Goal: Information Seeking & Learning: Learn about a topic

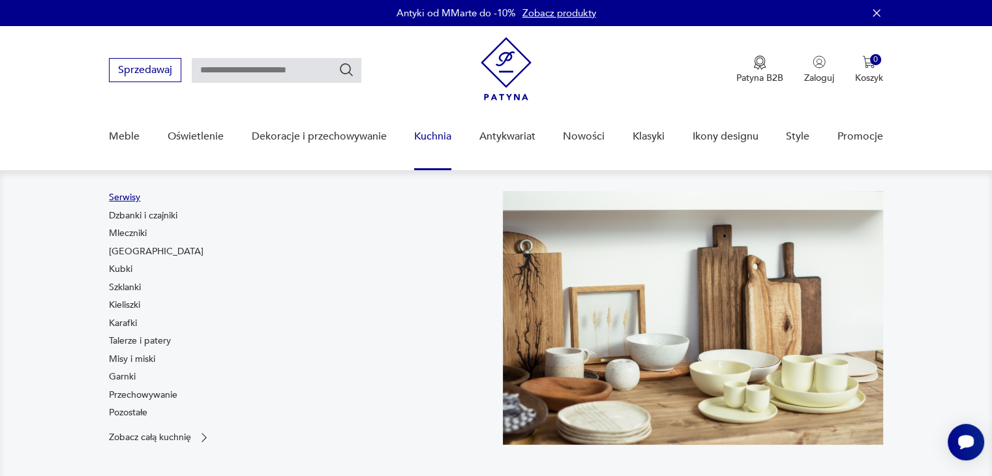
click at [127, 196] on link "Serwisy" at bounding box center [124, 197] width 31 height 13
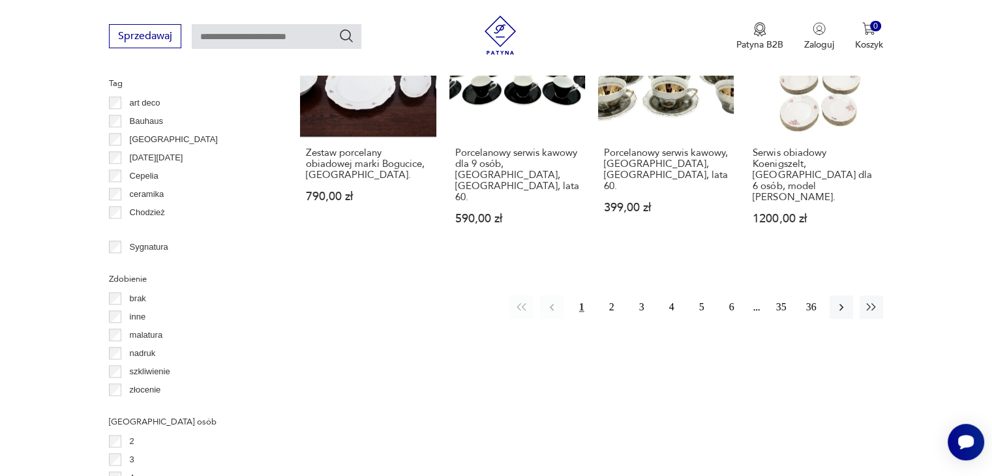
scroll to position [1389, 0]
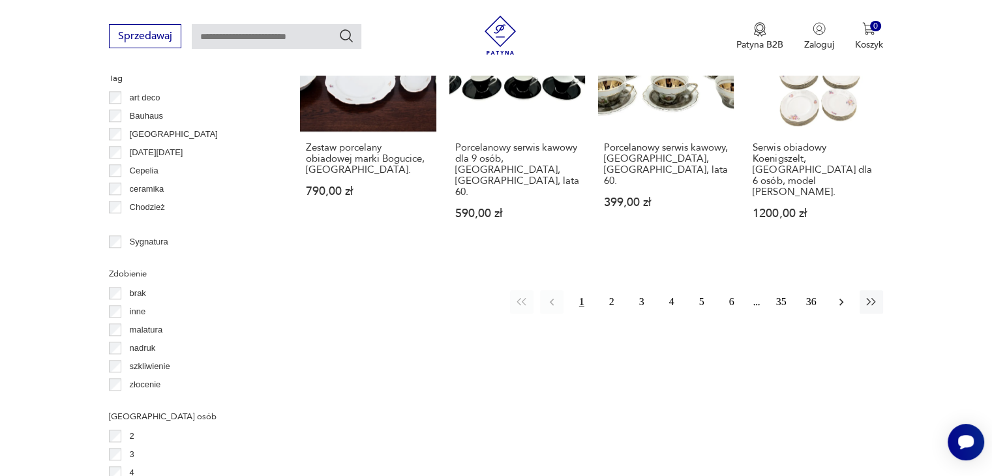
click at [841, 299] on icon "button" at bounding box center [841, 302] width 4 height 7
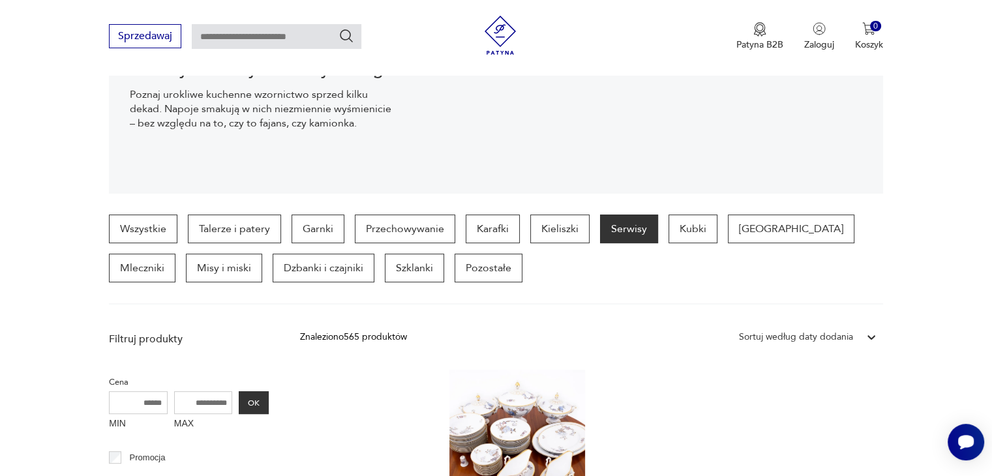
scroll to position [215, 0]
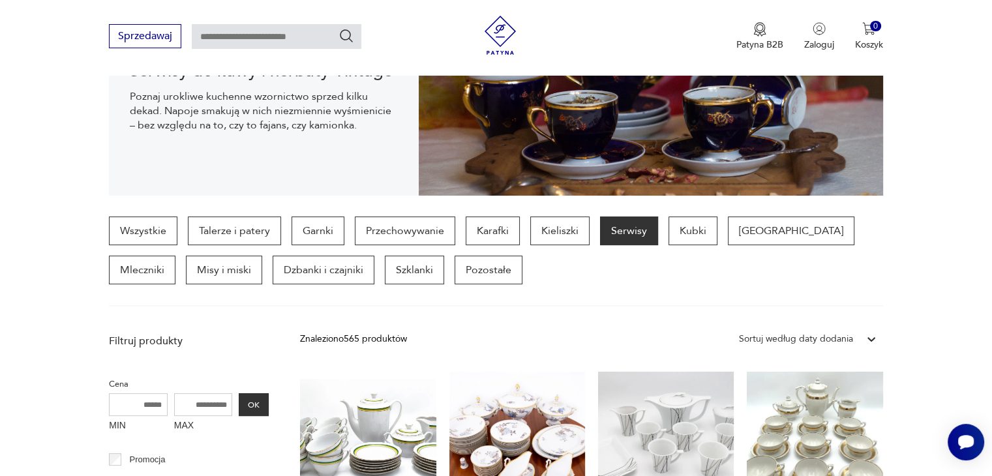
click at [202, 36] on input "text" at bounding box center [277, 36] width 170 height 25
type input "*****"
click at [342, 36] on icon "Szukaj" at bounding box center [347, 36] width 16 height 16
type input "*****"
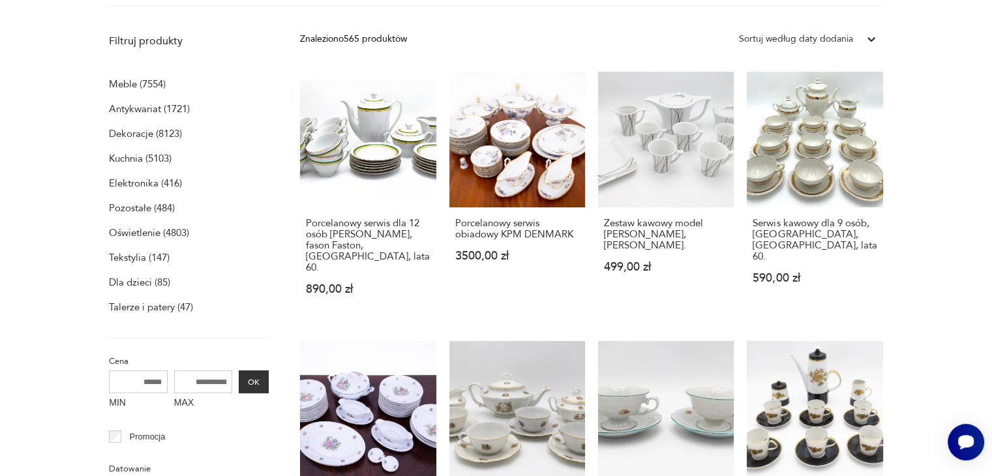
scroll to position [0, 0]
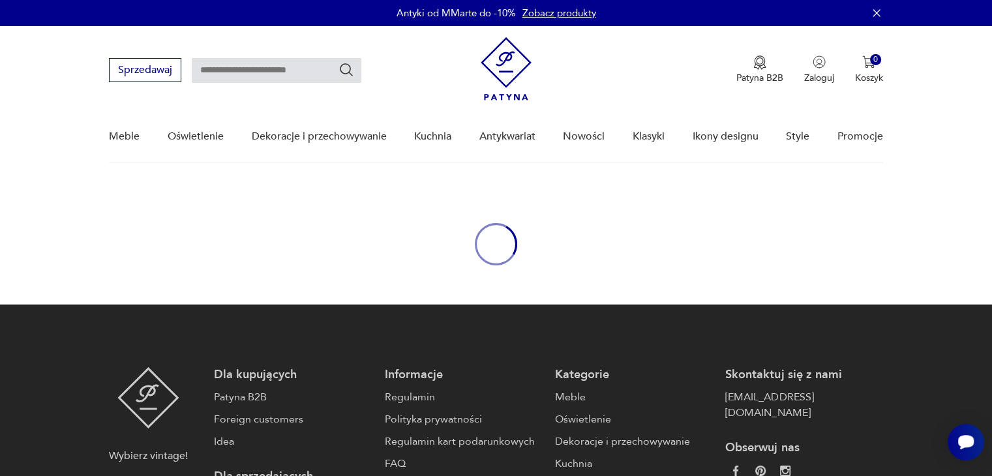
type input "*****"
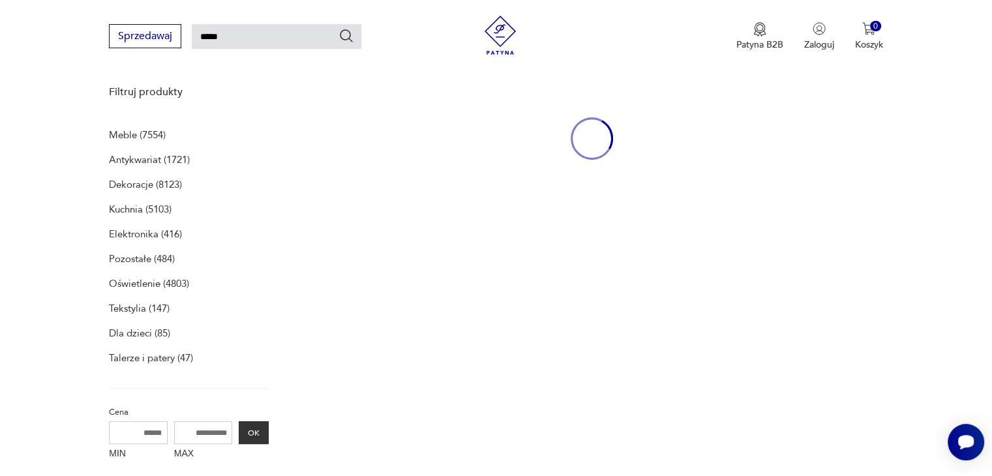
scroll to position [168, 0]
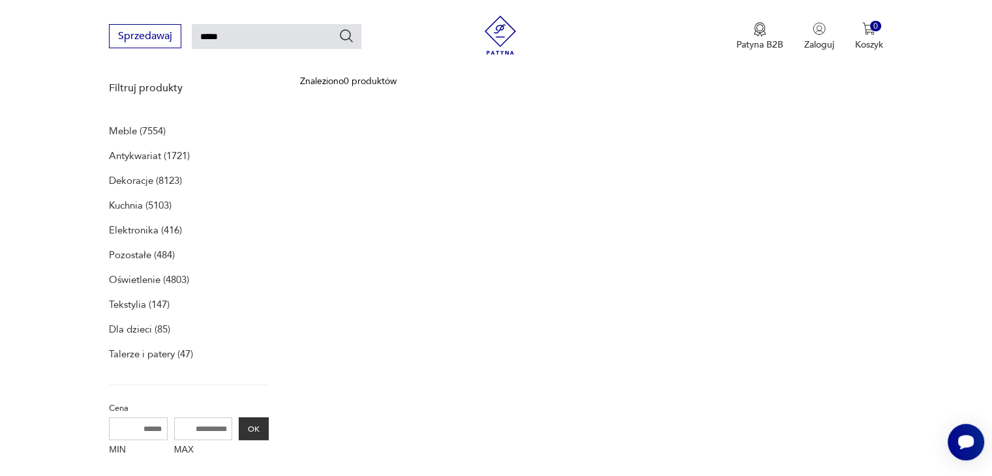
click at [230, 35] on input "*****" at bounding box center [277, 36] width 170 height 25
type input "*"
type input "**********"
click at [344, 31] on icon "Szukaj" at bounding box center [347, 36] width 16 height 16
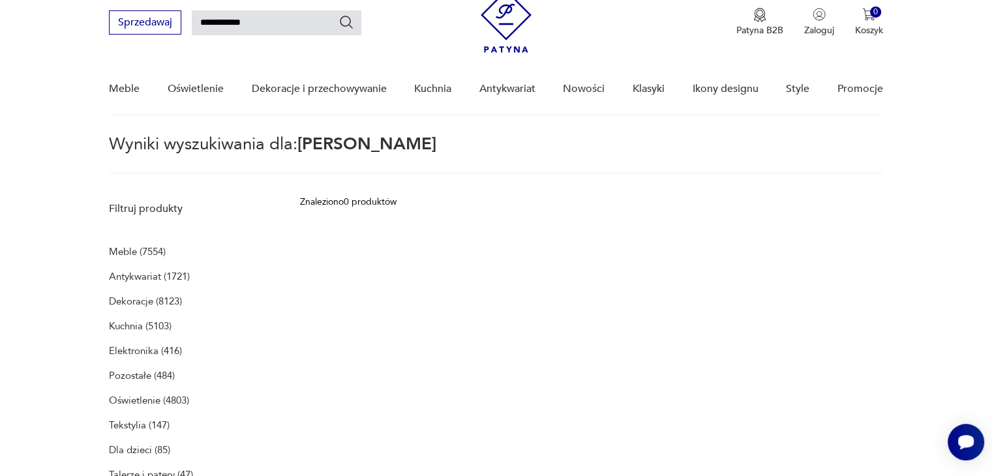
scroll to position [46, 0]
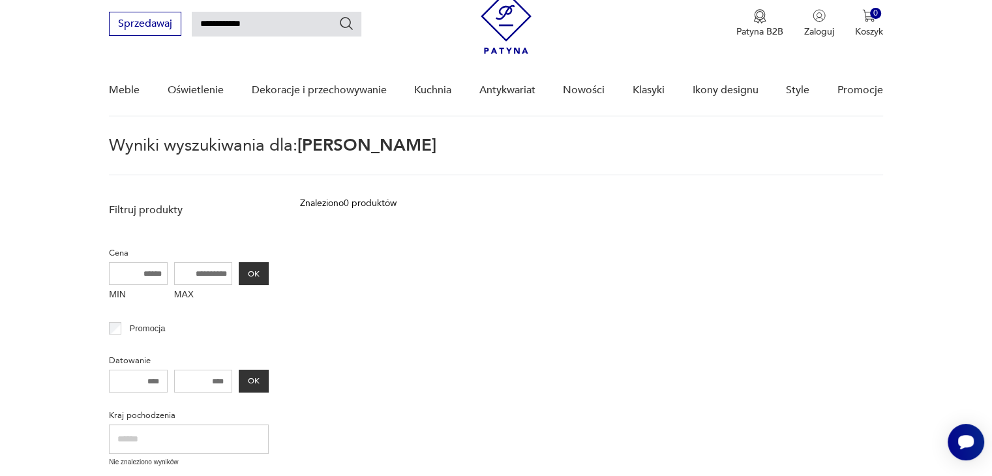
click at [260, 20] on input "**********" at bounding box center [277, 24] width 170 height 25
type input "*"
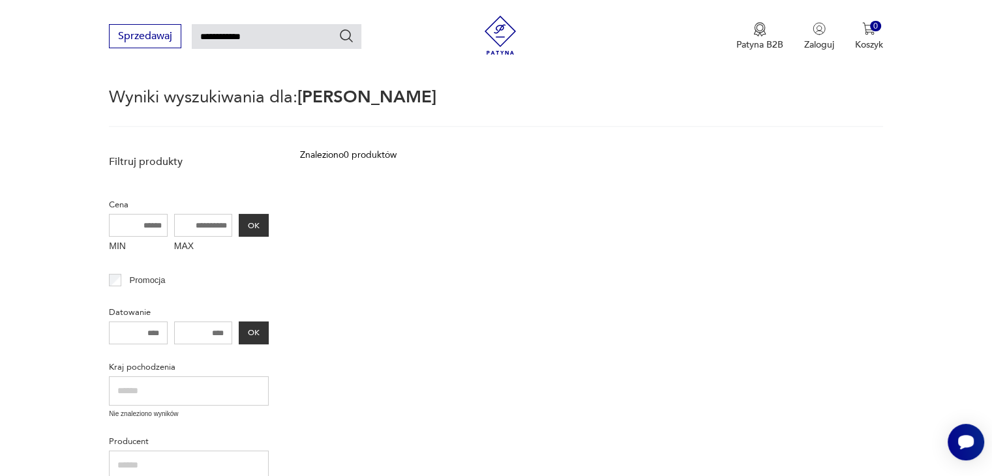
scroll to position [177, 0]
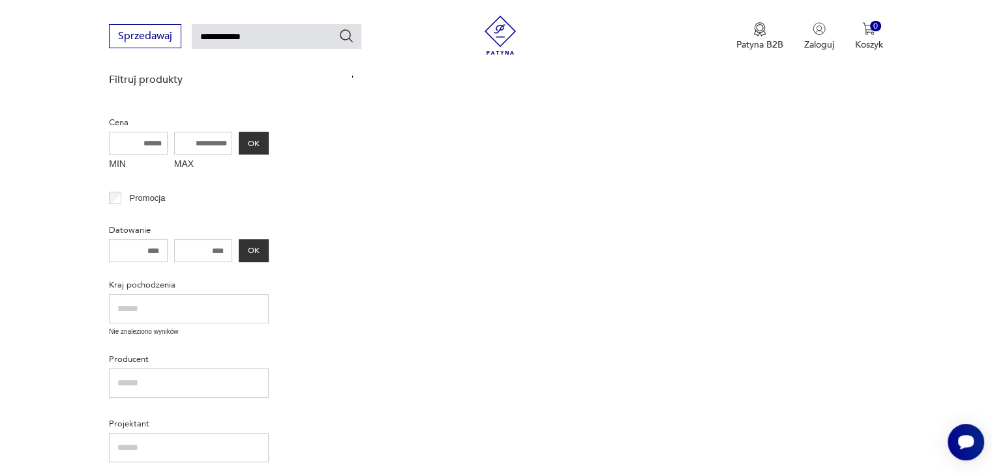
type input "*****"
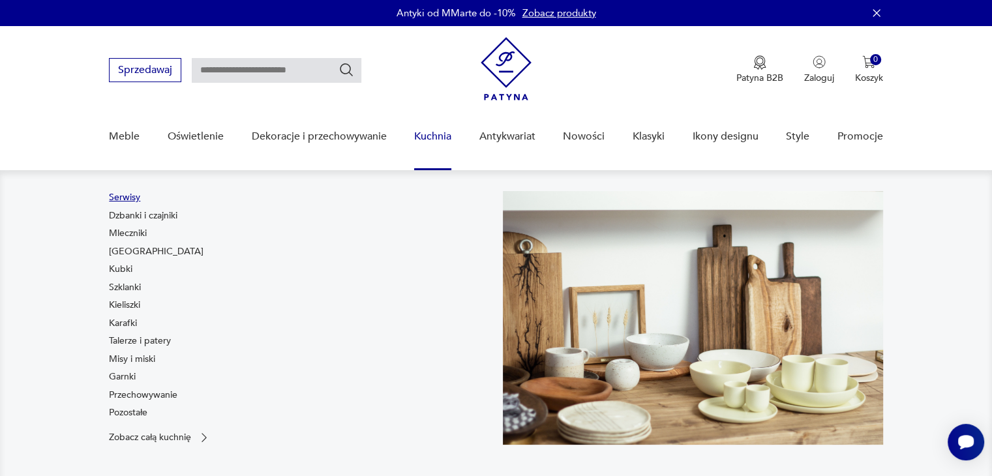
click at [132, 199] on link "Serwisy" at bounding box center [124, 197] width 31 height 13
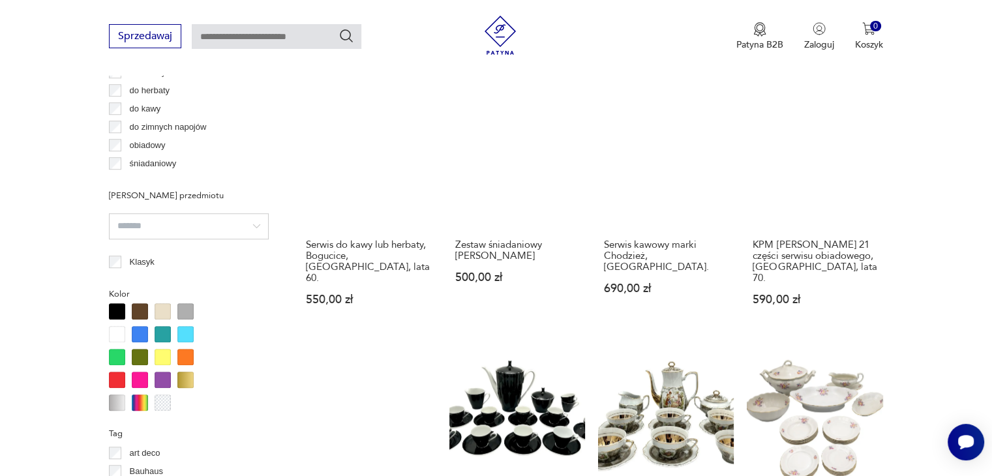
scroll to position [1258, 0]
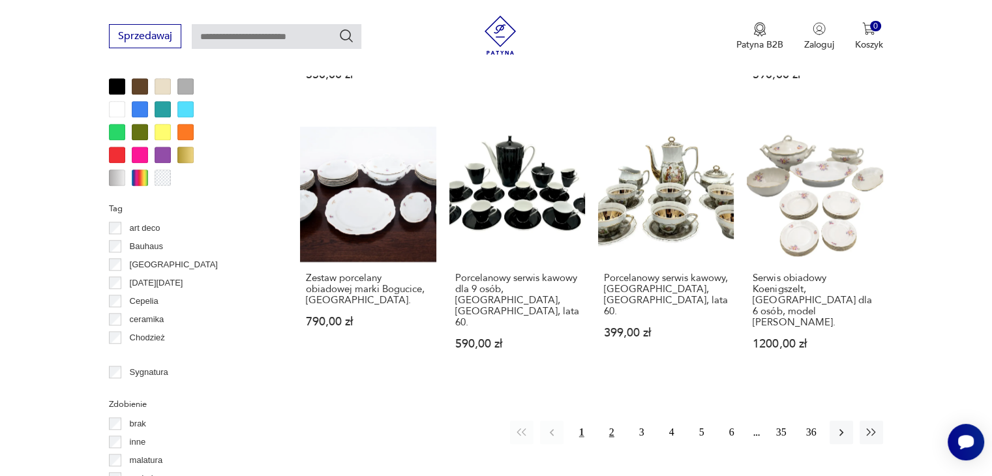
click at [612, 421] on button "2" at bounding box center [611, 432] width 23 height 23
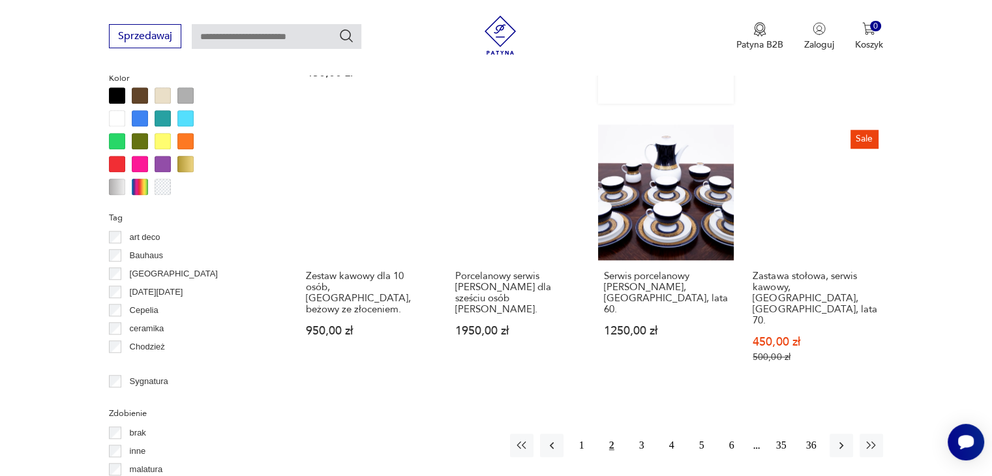
scroll to position [1259, 0]
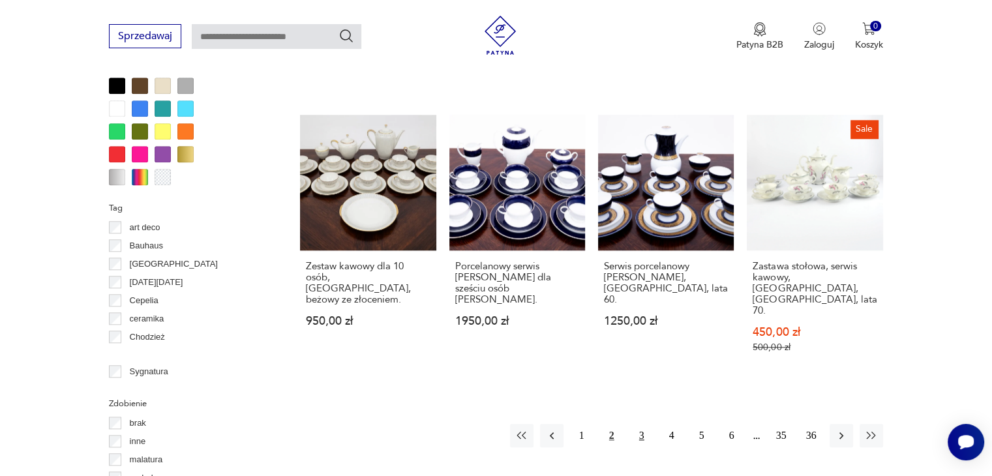
click at [642, 424] on button "3" at bounding box center [641, 435] width 23 height 23
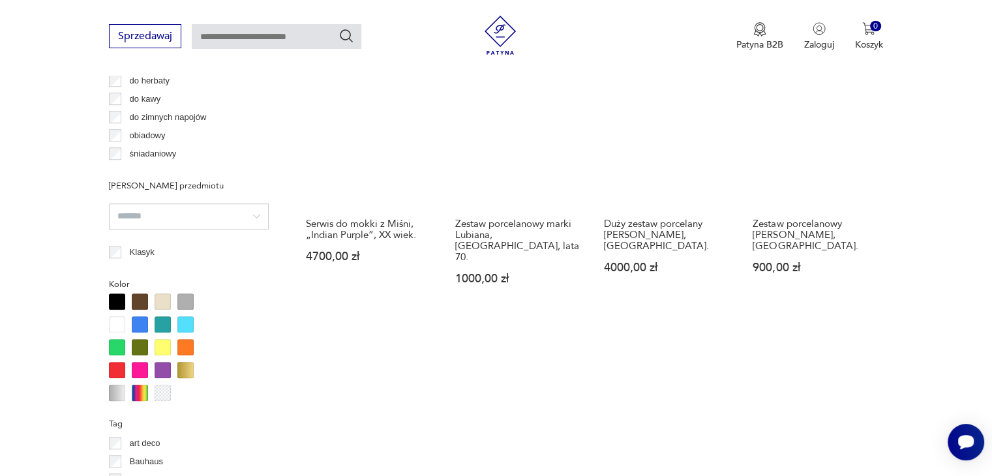
scroll to position [1194, 0]
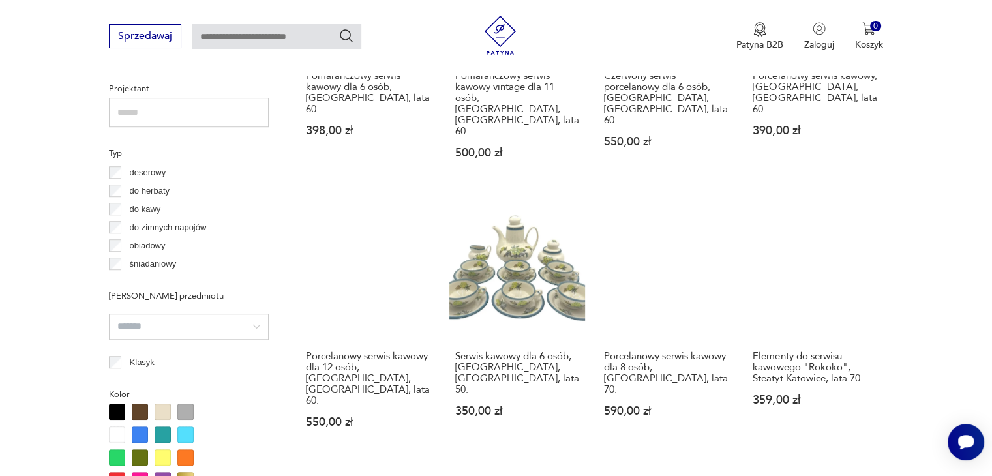
scroll to position [1194, 0]
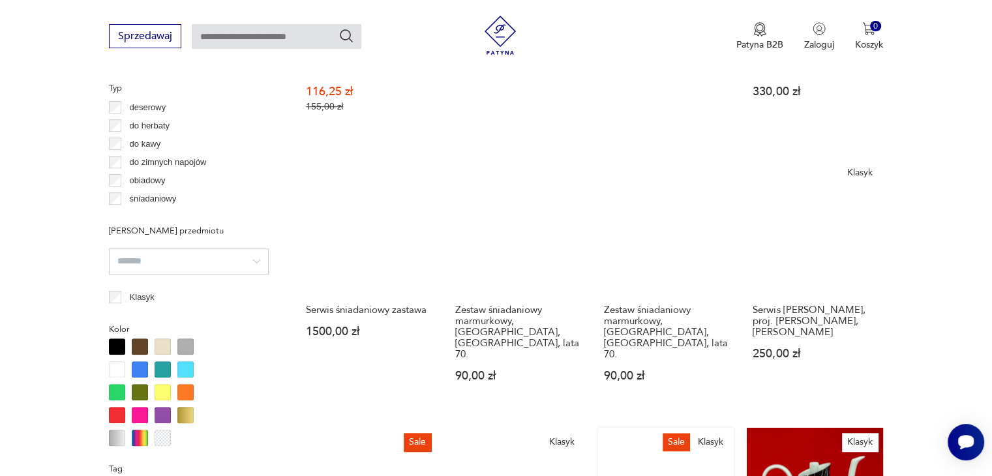
scroll to position [1324, 0]
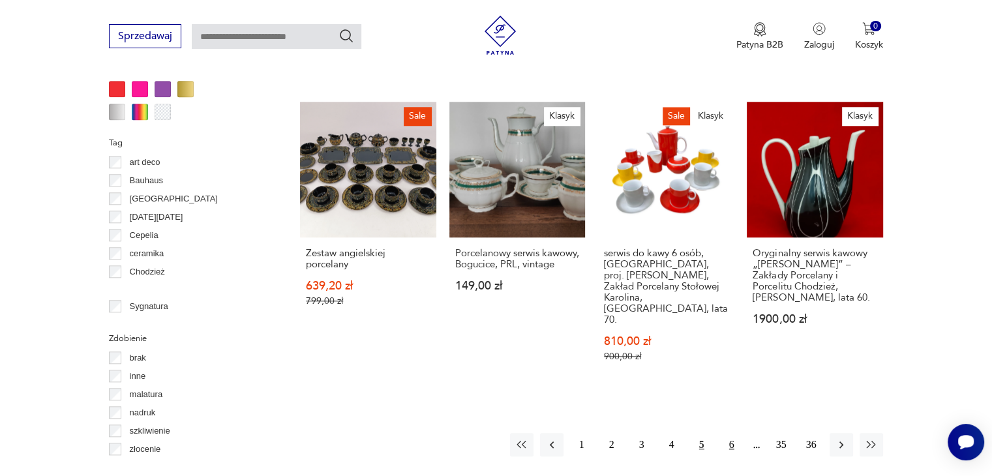
click at [728, 433] on button "6" at bounding box center [731, 444] width 23 height 23
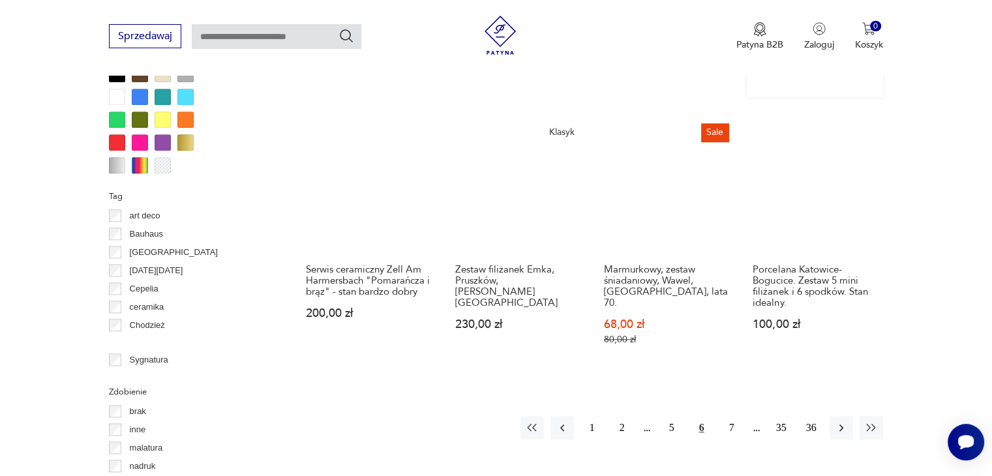
scroll to position [1389, 0]
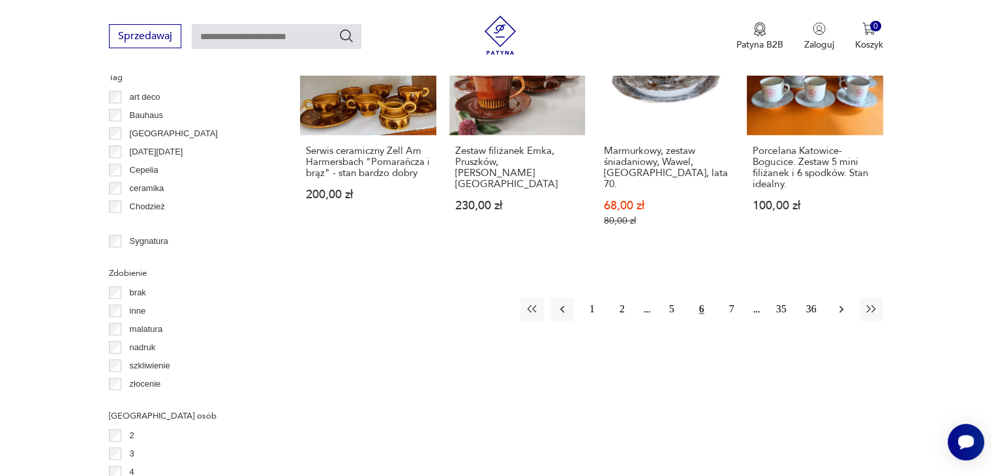
click at [845, 303] on icon "button" at bounding box center [841, 309] width 13 height 13
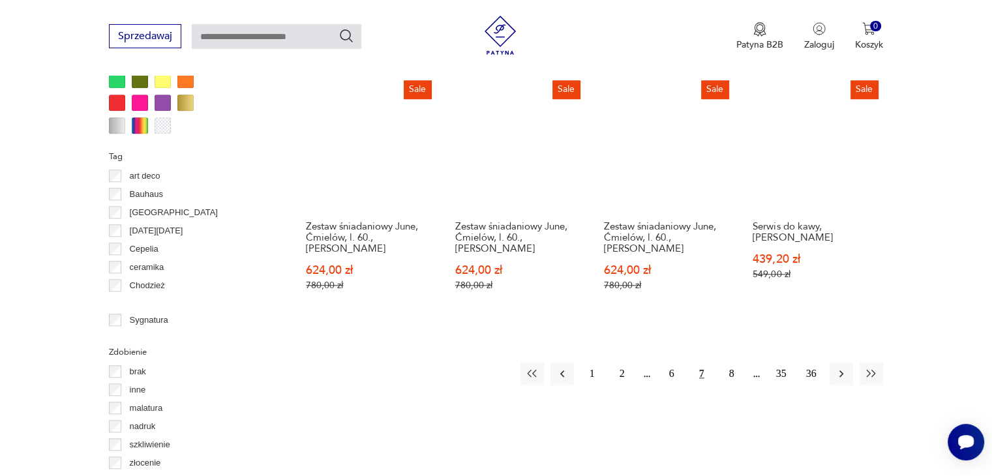
scroll to position [1454, 0]
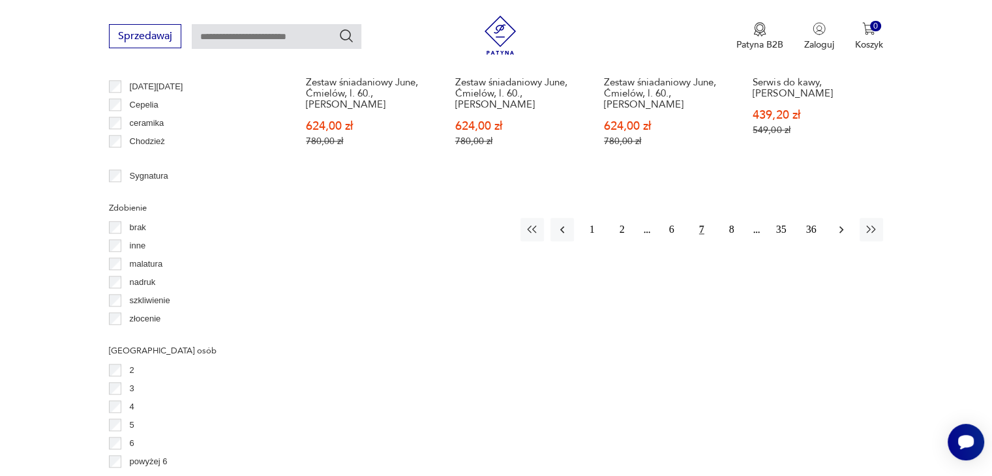
click at [840, 223] on icon "button" at bounding box center [841, 229] width 13 height 13
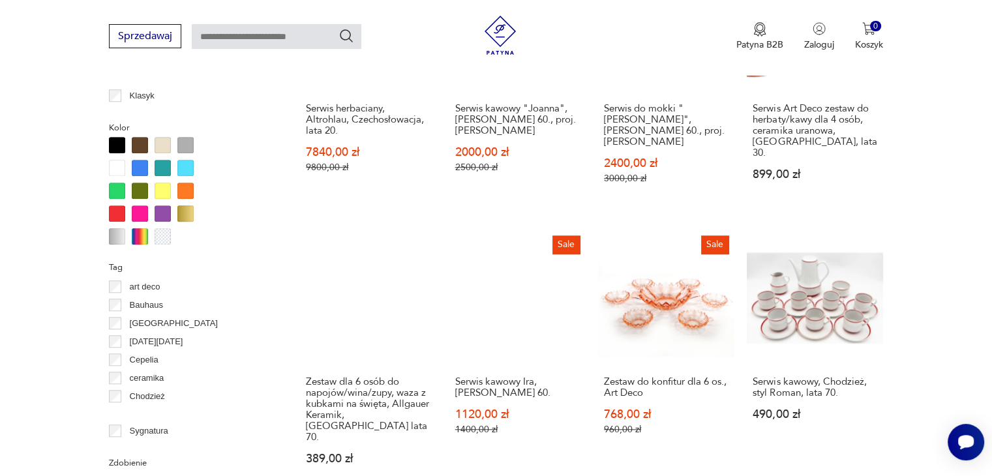
scroll to position [1389, 0]
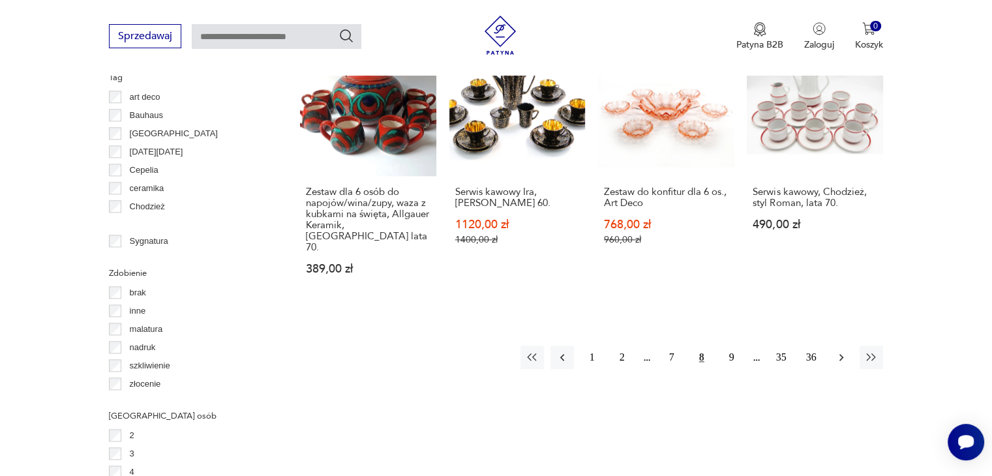
click at [840, 354] on icon "button" at bounding box center [841, 357] width 4 height 7
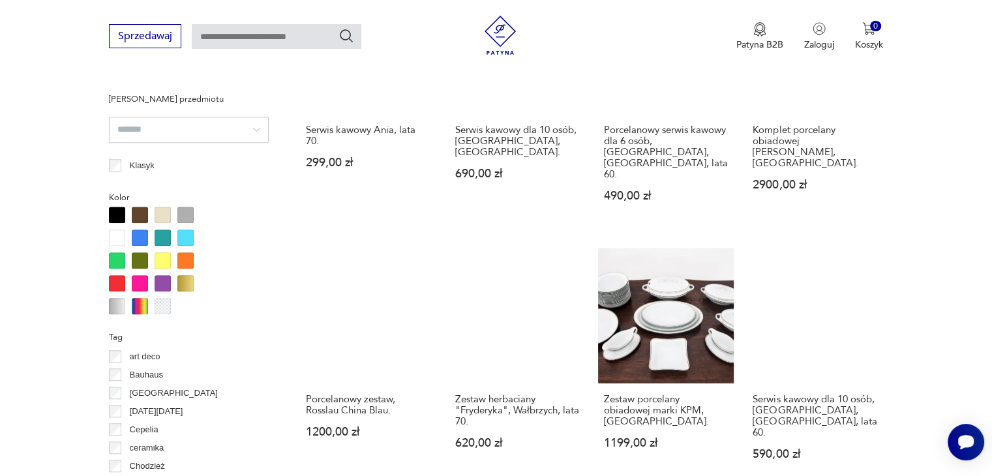
scroll to position [1259, 0]
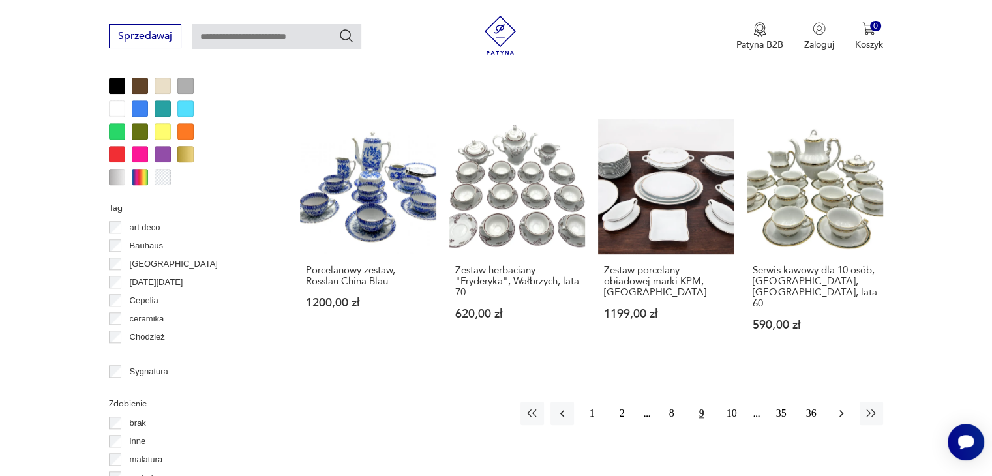
click at [837, 407] on icon "button" at bounding box center [841, 413] width 13 height 13
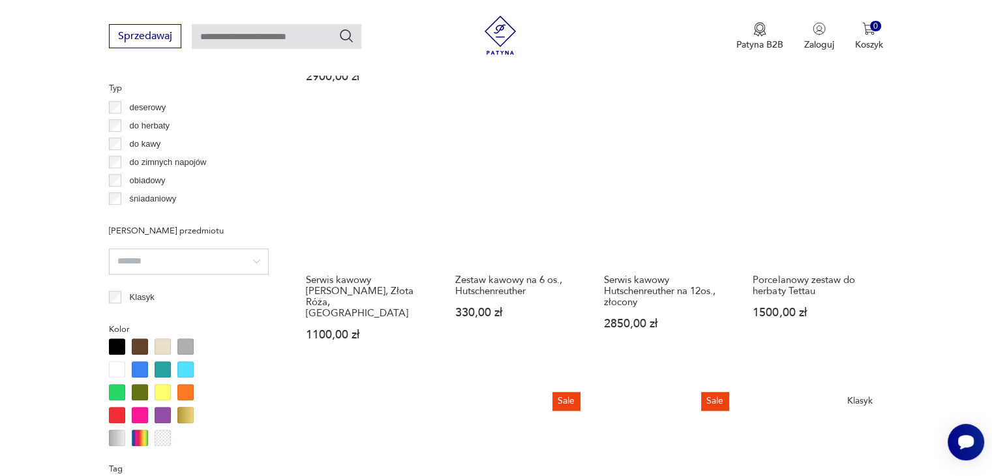
scroll to position [1194, 0]
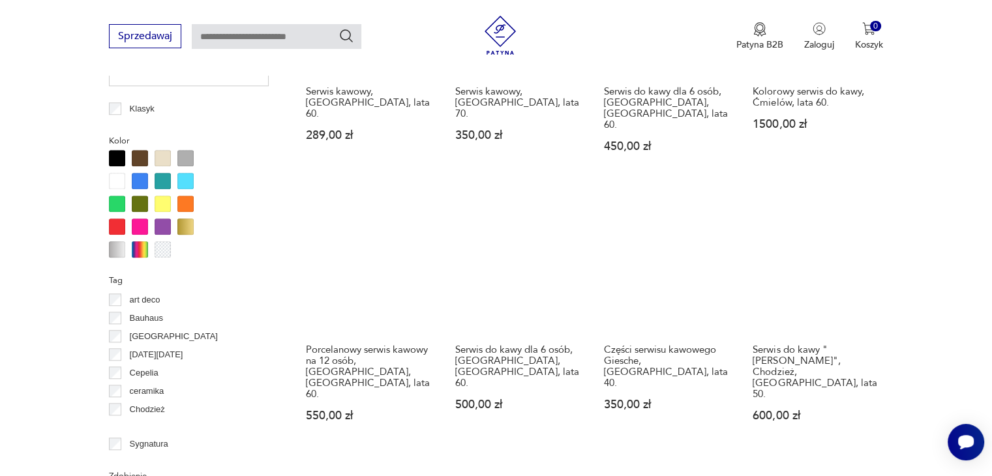
scroll to position [1194, 0]
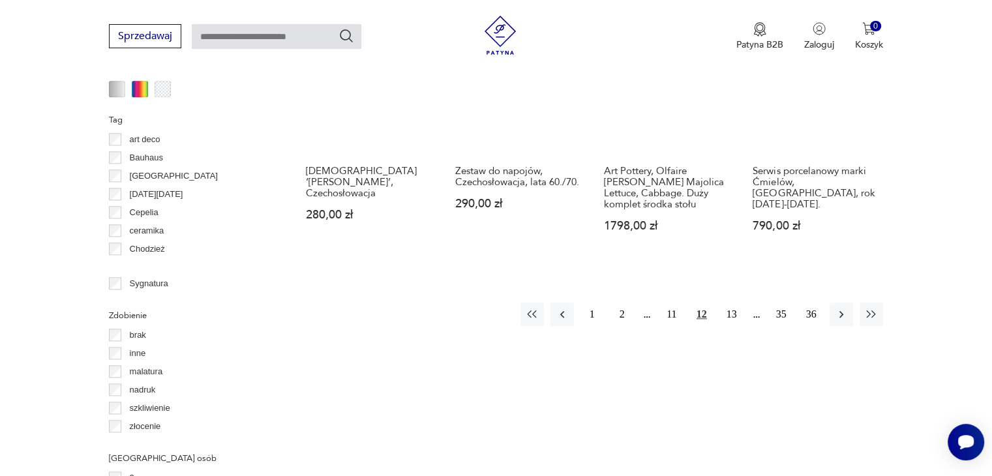
scroll to position [1389, 0]
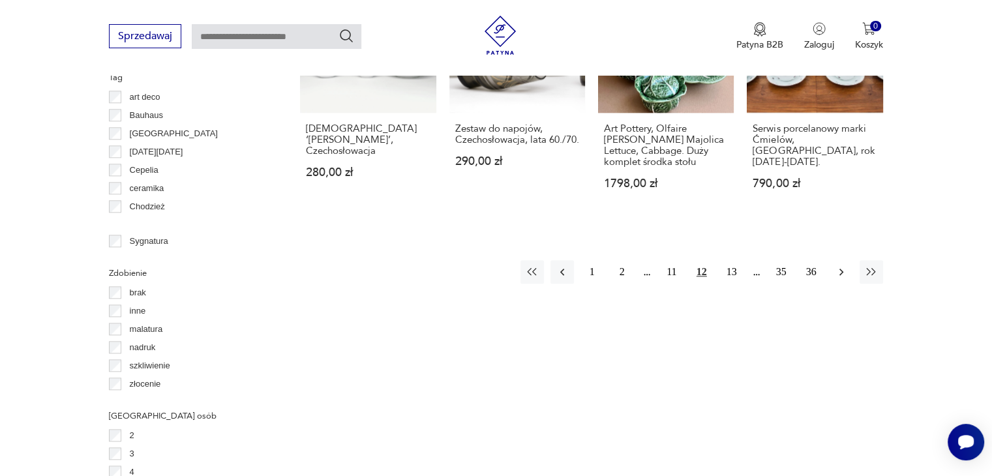
click at [842, 265] on icon "button" at bounding box center [841, 271] width 13 height 13
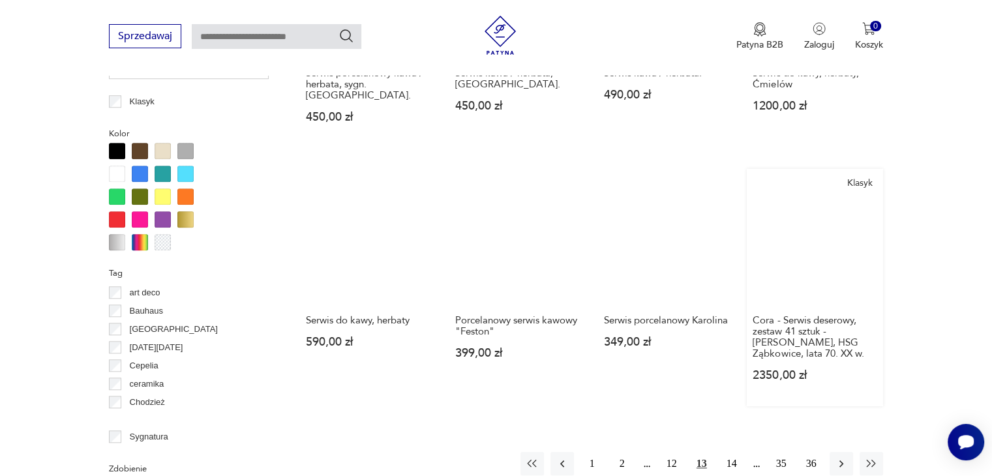
scroll to position [1324, 0]
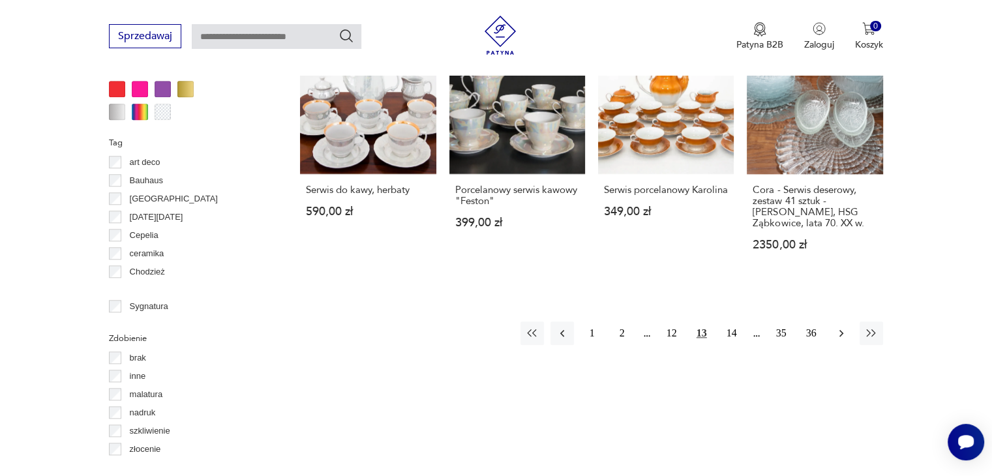
click at [838, 327] on icon "button" at bounding box center [841, 333] width 13 height 13
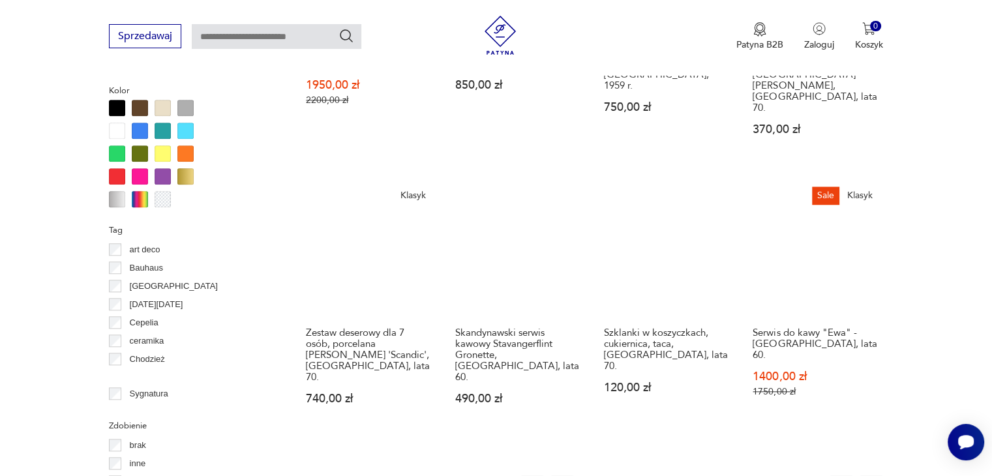
scroll to position [1259, 0]
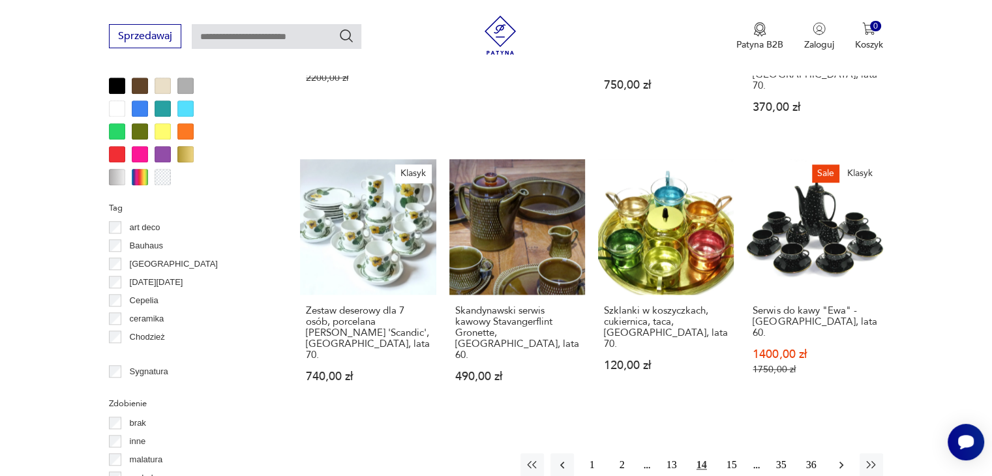
click at [840, 462] on icon "button" at bounding box center [841, 465] width 4 height 7
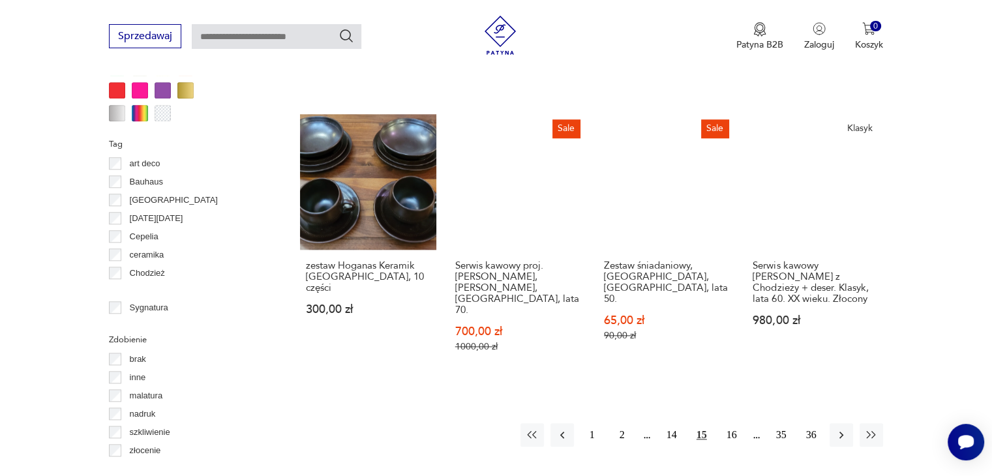
scroll to position [1324, 0]
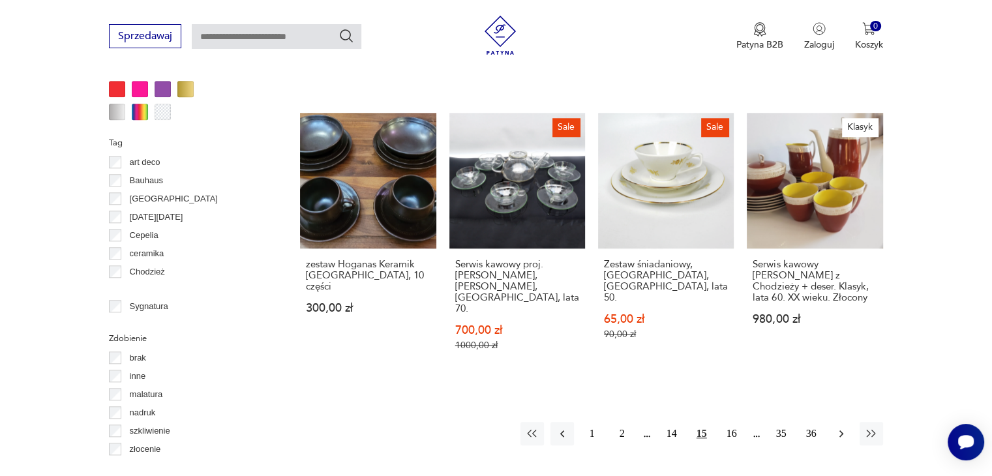
click at [839, 427] on icon "button" at bounding box center [841, 433] width 13 height 13
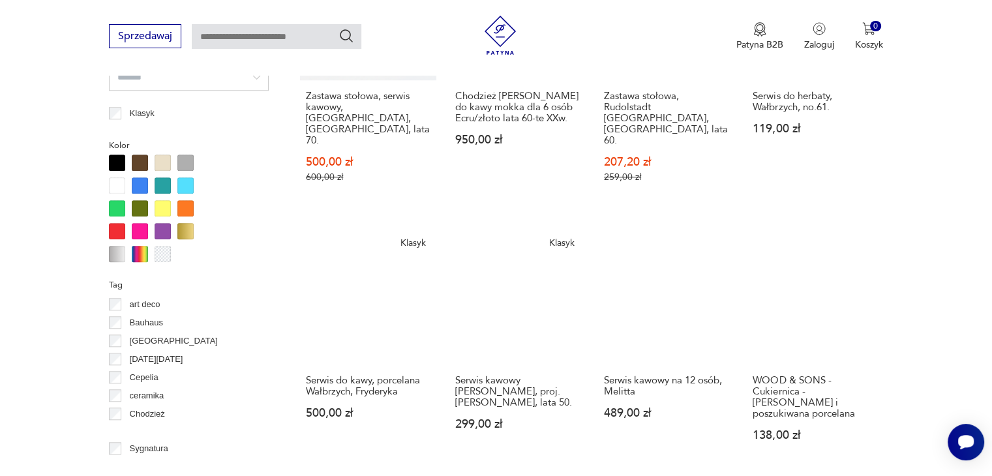
scroll to position [1259, 0]
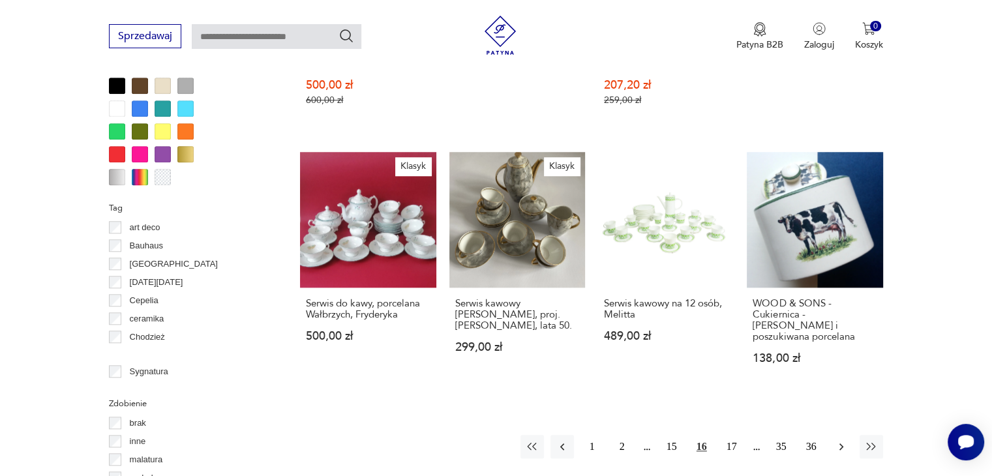
click at [841, 440] on icon "button" at bounding box center [841, 446] width 13 height 13
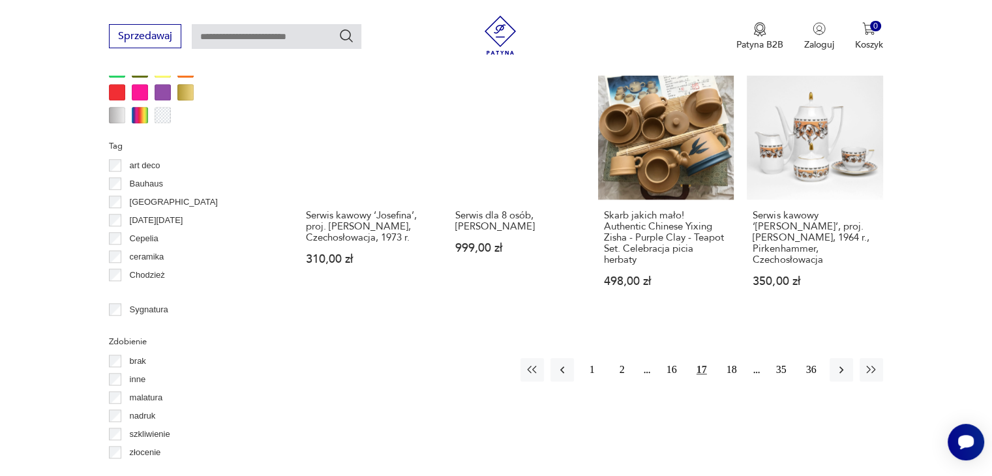
scroll to position [1324, 0]
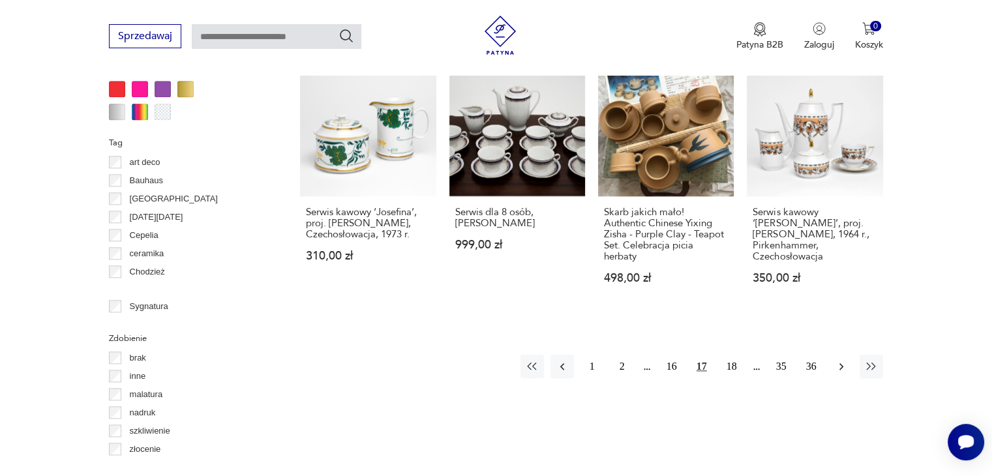
click at [837, 360] on icon "button" at bounding box center [841, 366] width 13 height 13
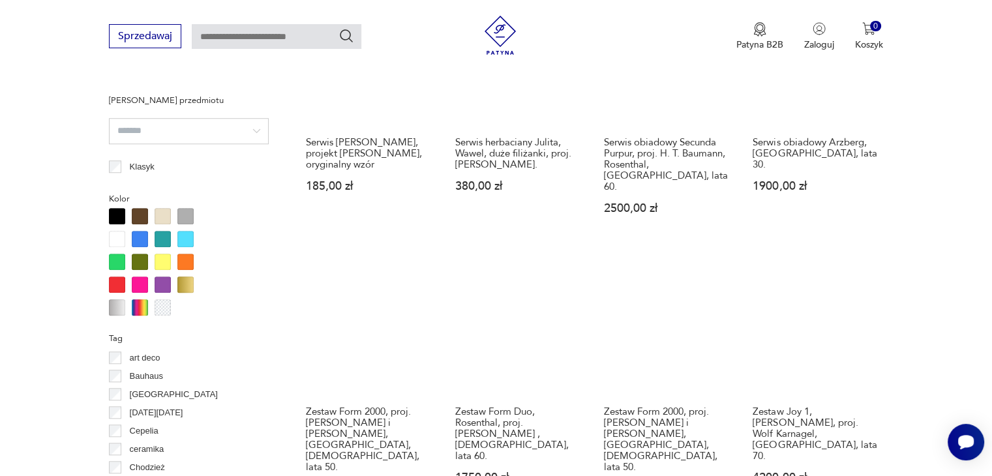
scroll to position [1324, 0]
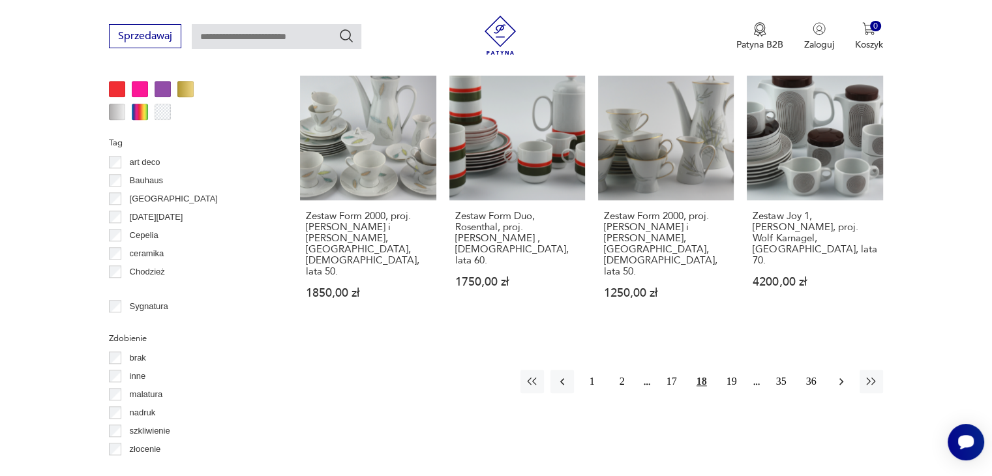
click at [843, 375] on icon "button" at bounding box center [841, 381] width 13 height 13
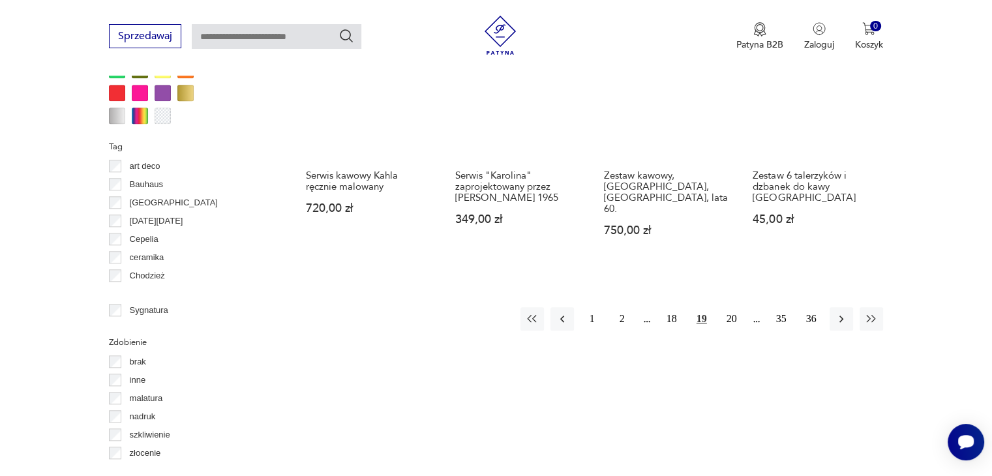
scroll to position [1324, 0]
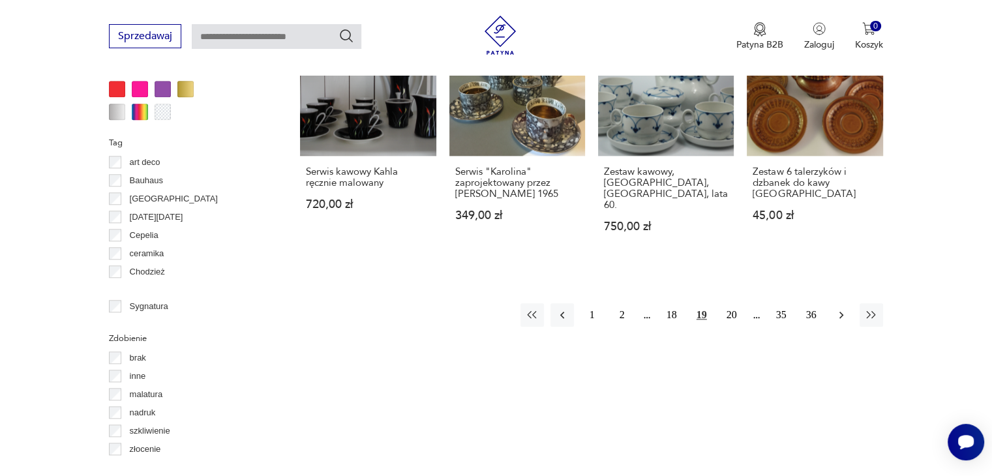
click at [845, 308] on icon "button" at bounding box center [841, 314] width 13 height 13
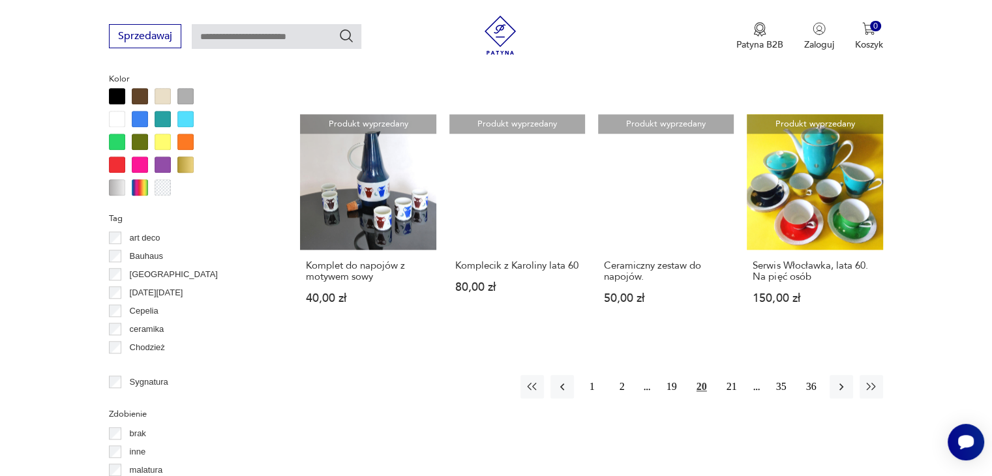
scroll to position [1259, 0]
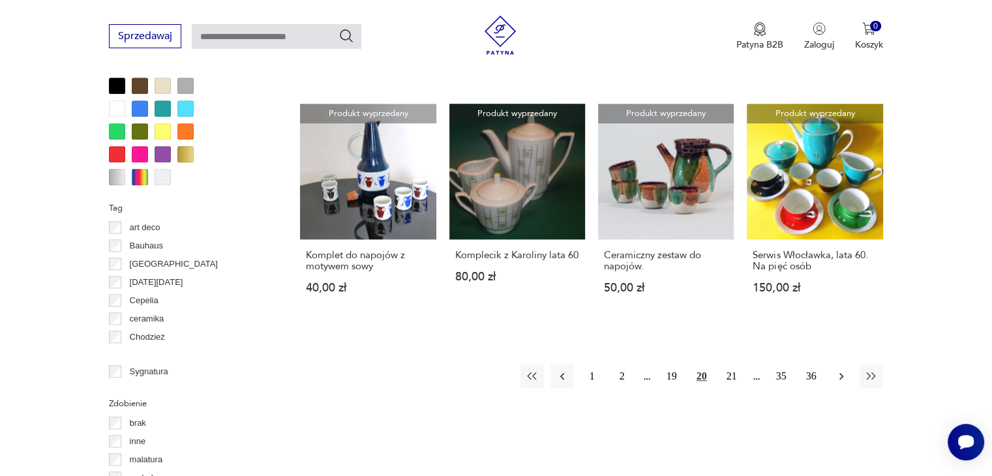
click at [847, 370] on icon "button" at bounding box center [841, 376] width 13 height 13
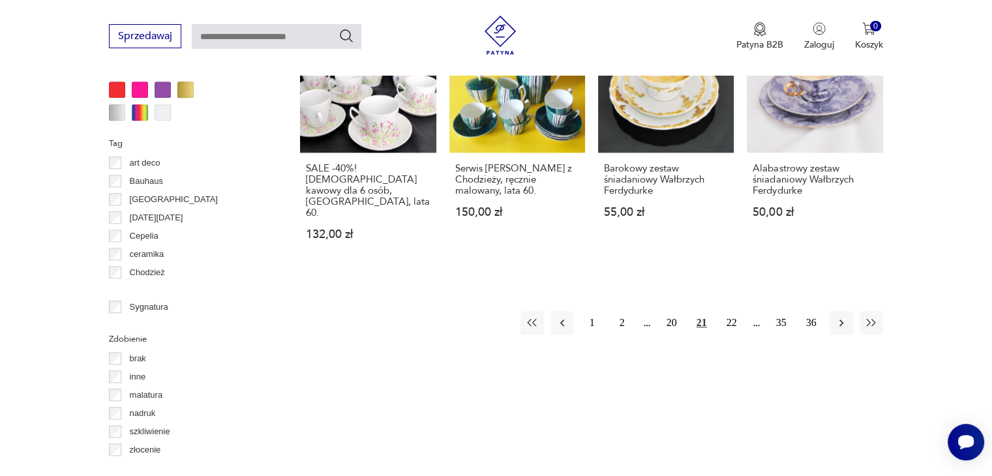
scroll to position [1324, 0]
click at [839, 316] on icon "button" at bounding box center [841, 322] width 13 height 13
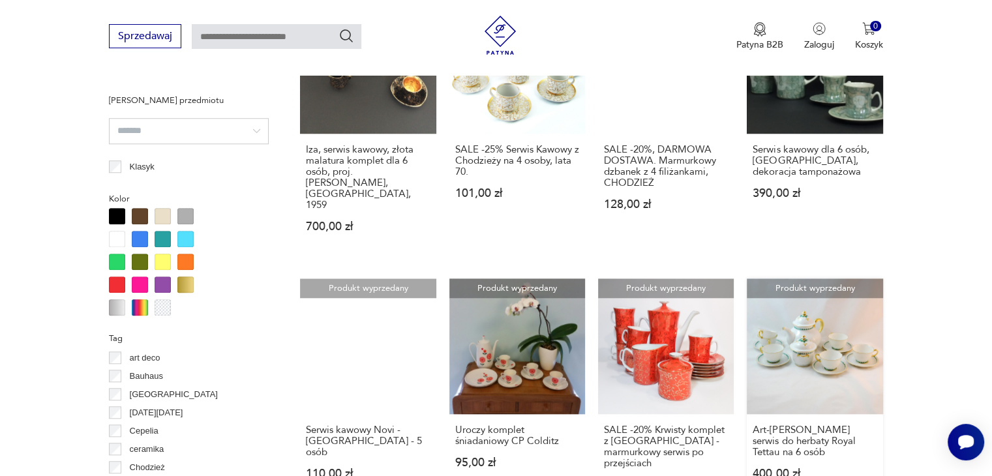
scroll to position [1324, 0]
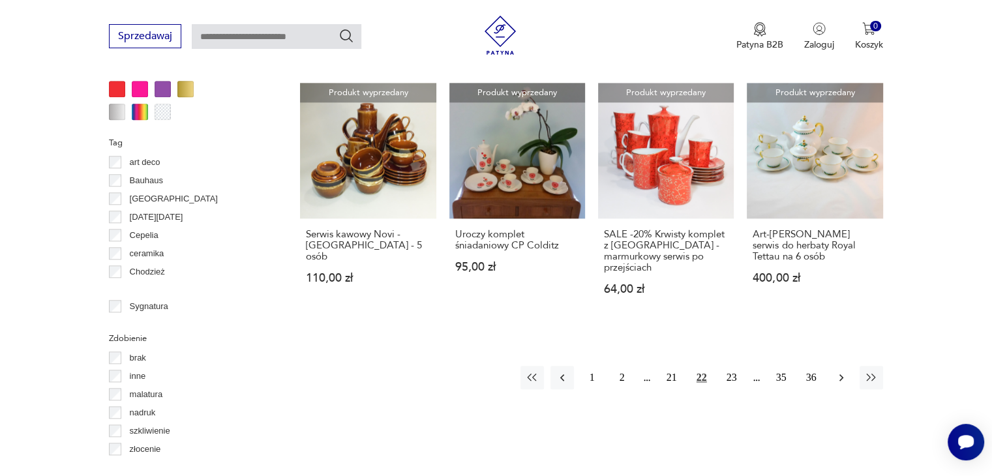
click at [845, 371] on icon "button" at bounding box center [841, 377] width 13 height 13
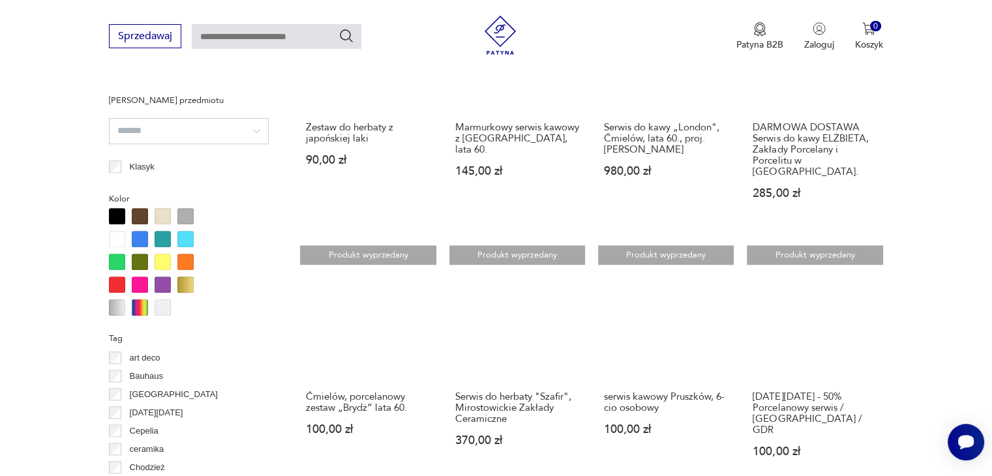
scroll to position [1389, 0]
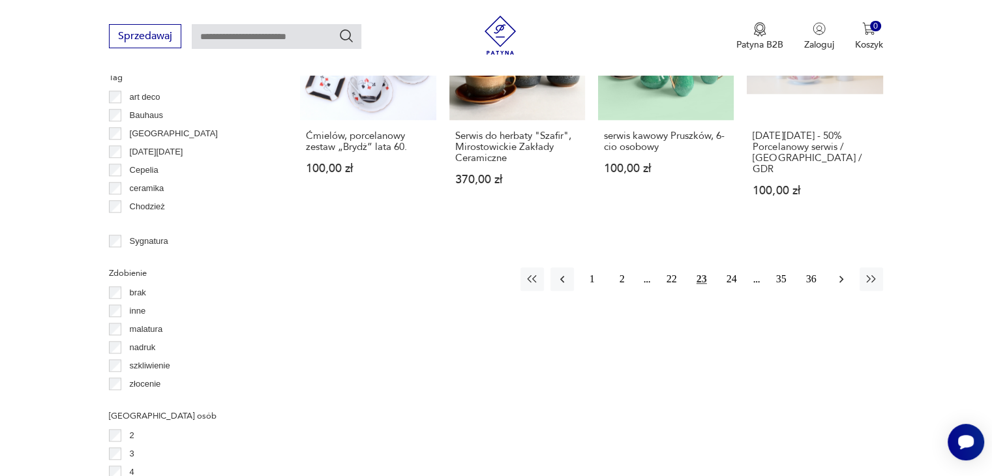
click at [846, 273] on icon "button" at bounding box center [841, 279] width 13 height 13
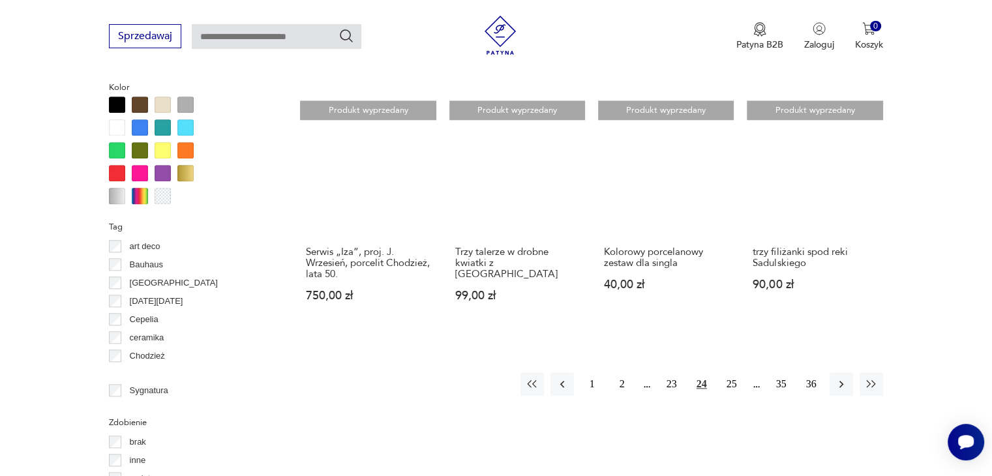
scroll to position [1259, 0]
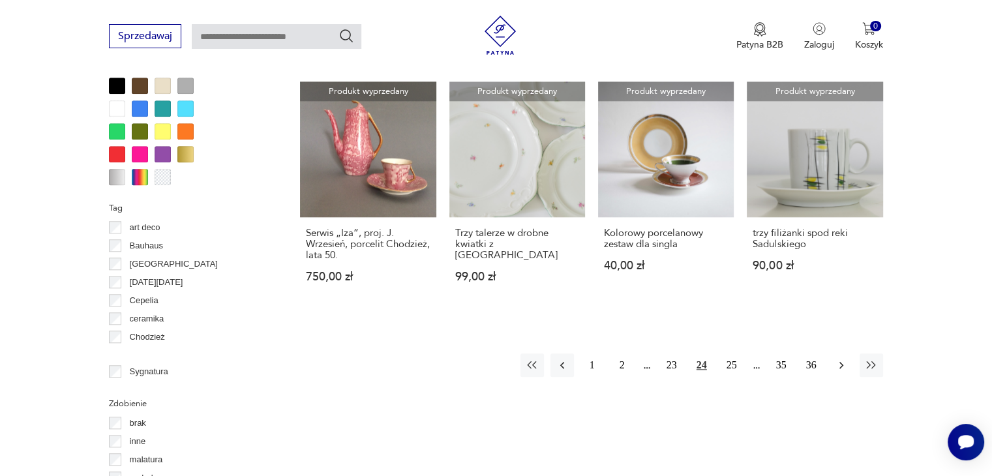
click at [849, 354] on button "button" at bounding box center [841, 365] width 23 height 23
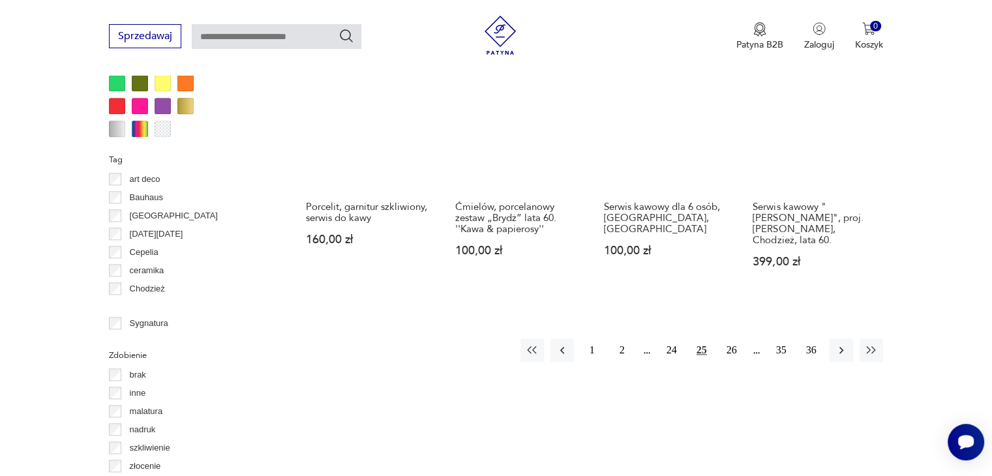
scroll to position [1324, 0]
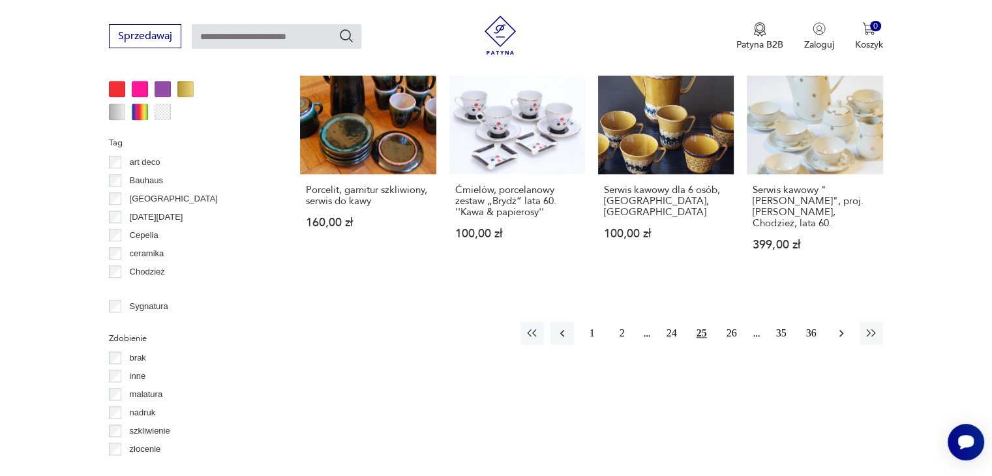
click at [847, 327] on icon "button" at bounding box center [841, 333] width 13 height 13
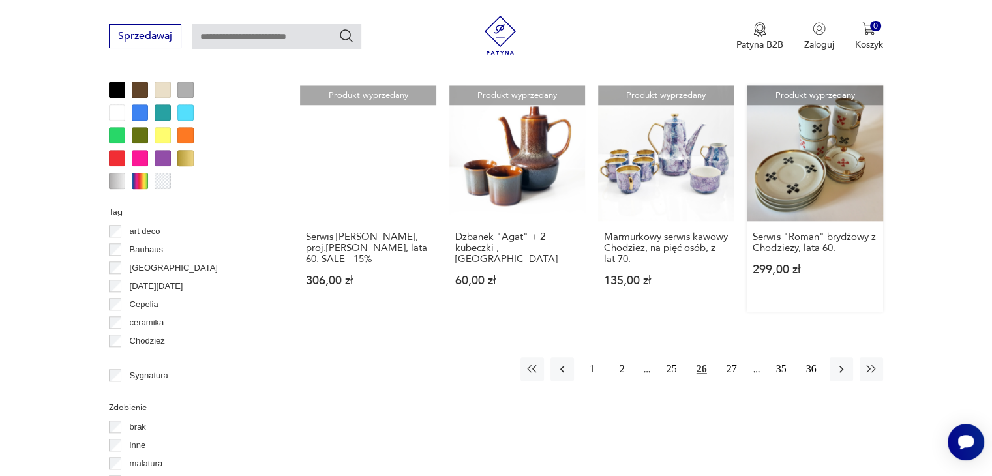
scroll to position [1259, 0]
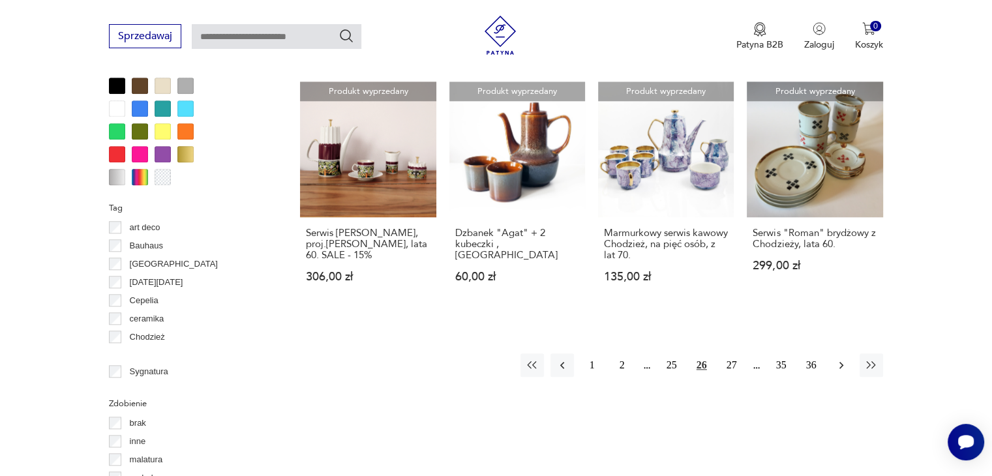
click at [838, 367] on icon "button" at bounding box center [841, 365] width 13 height 13
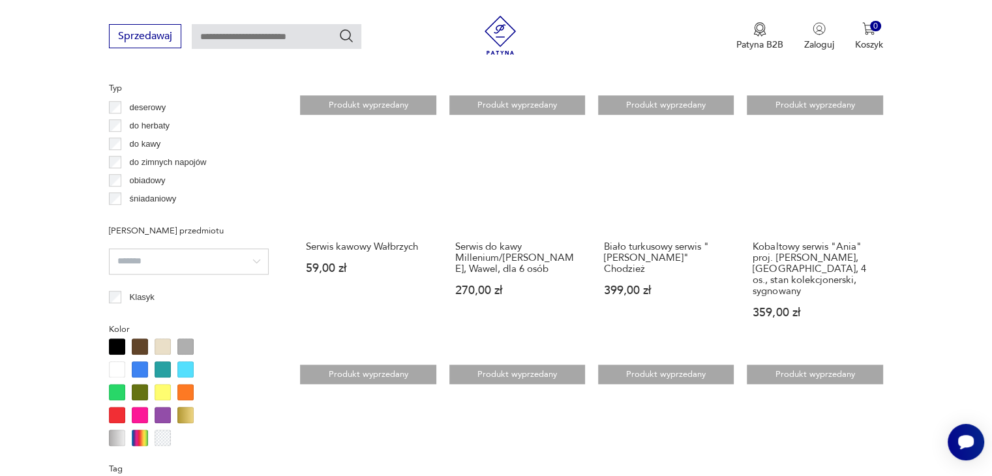
scroll to position [1194, 0]
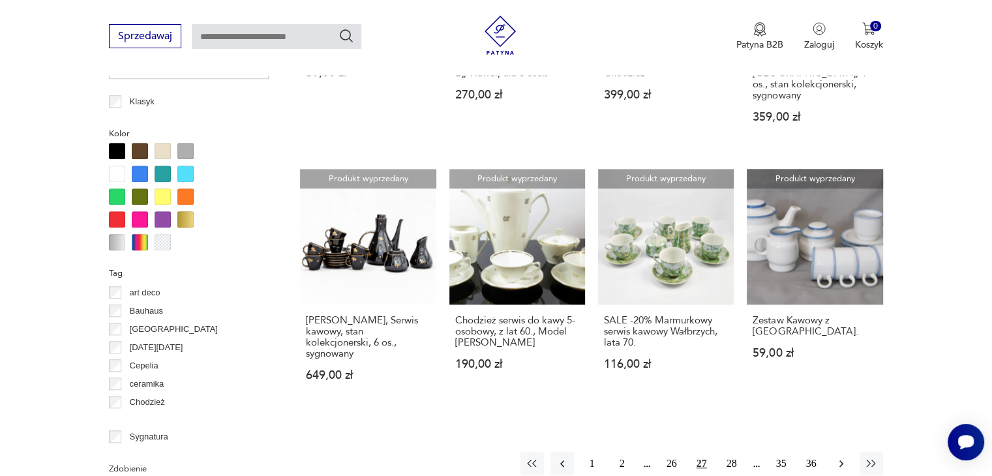
click at [843, 452] on button "button" at bounding box center [841, 463] width 23 height 23
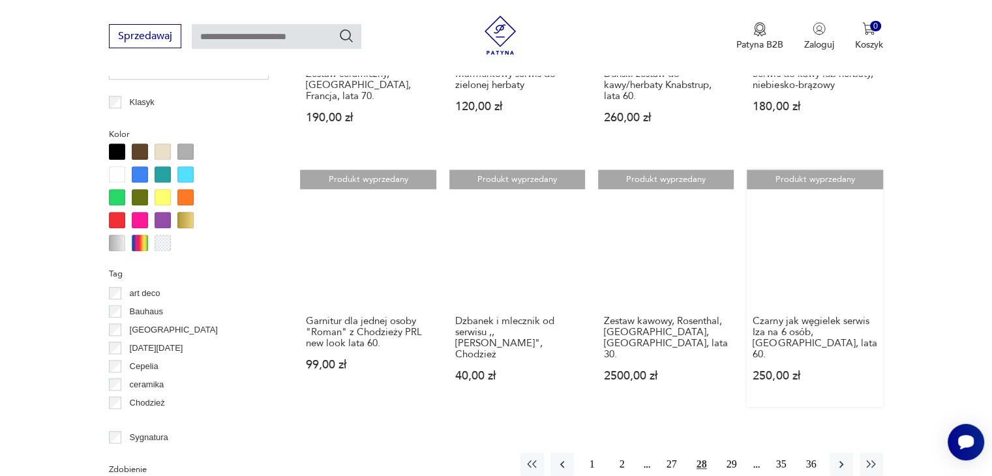
scroll to position [1194, 0]
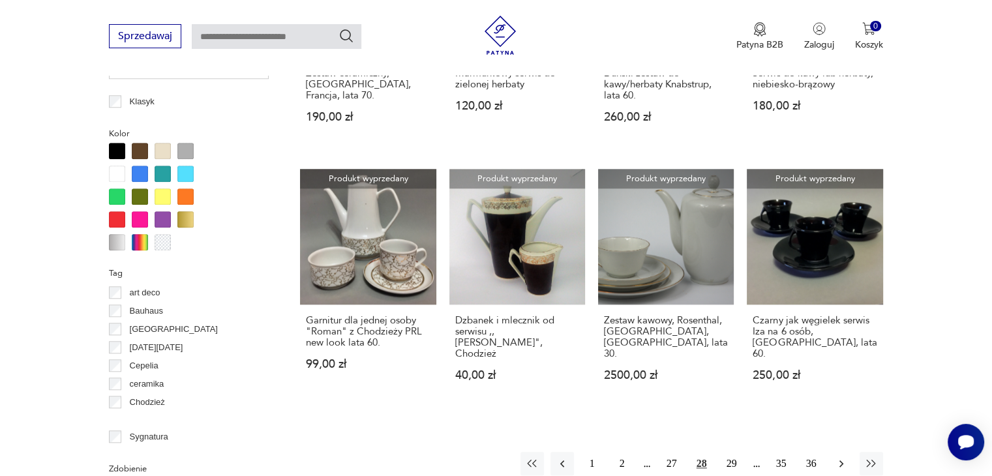
click at [846, 457] on icon "button" at bounding box center [841, 463] width 13 height 13
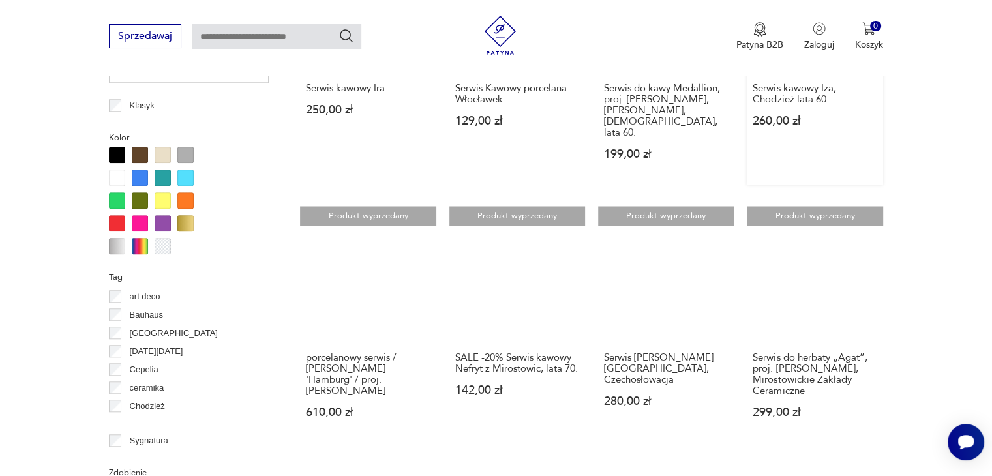
scroll to position [1194, 0]
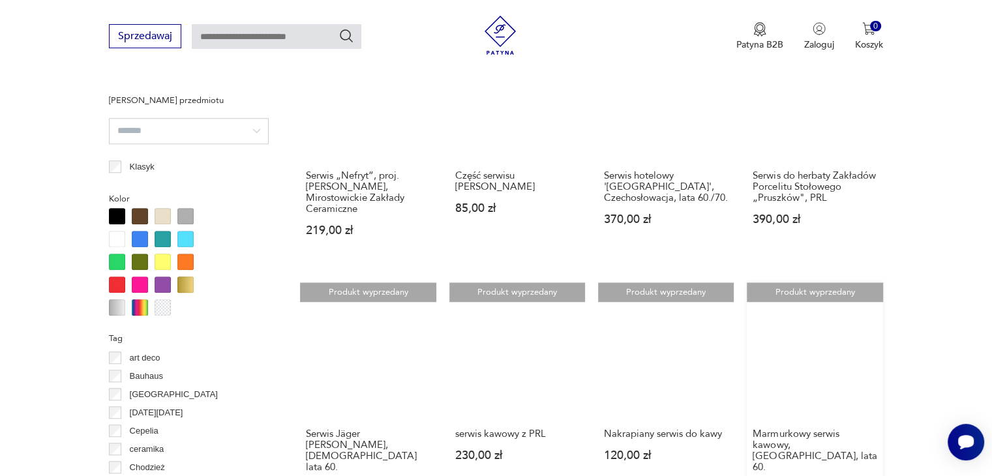
scroll to position [1389, 0]
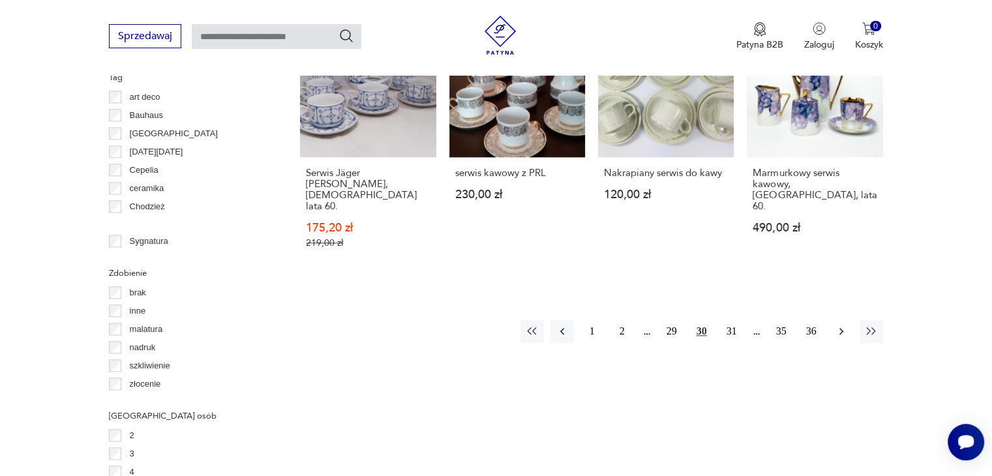
click at [835, 325] on icon "button" at bounding box center [841, 331] width 13 height 13
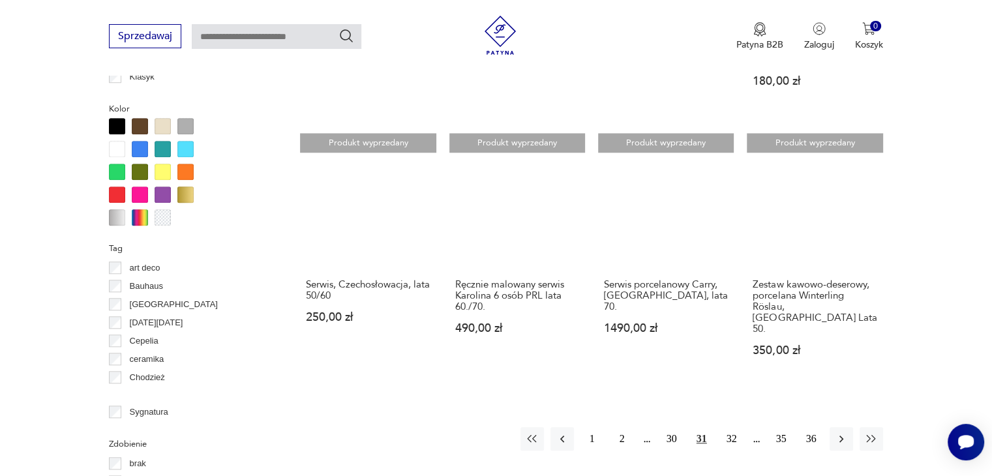
scroll to position [1389, 0]
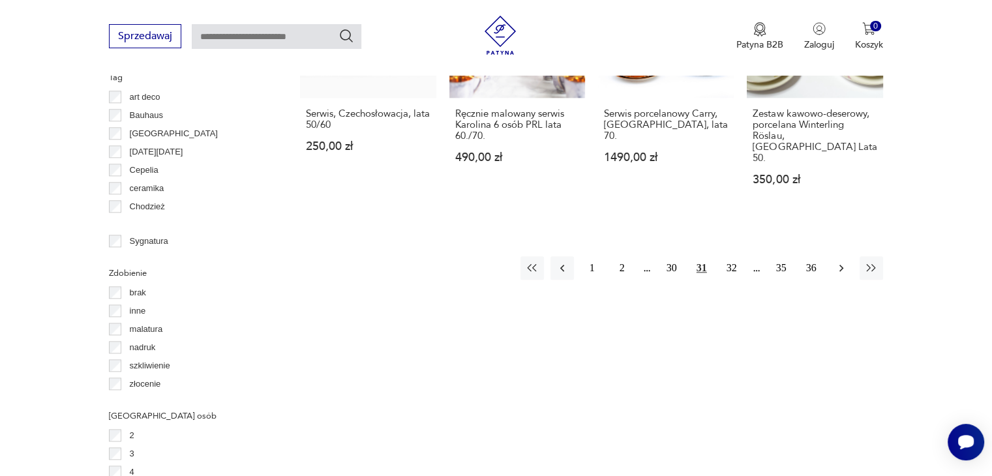
click at [835, 262] on icon "button" at bounding box center [841, 268] width 13 height 13
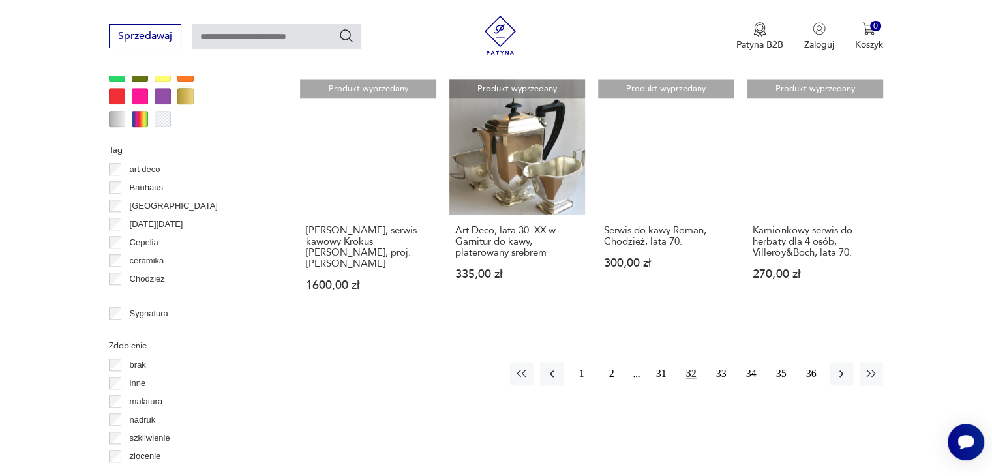
scroll to position [1324, 0]
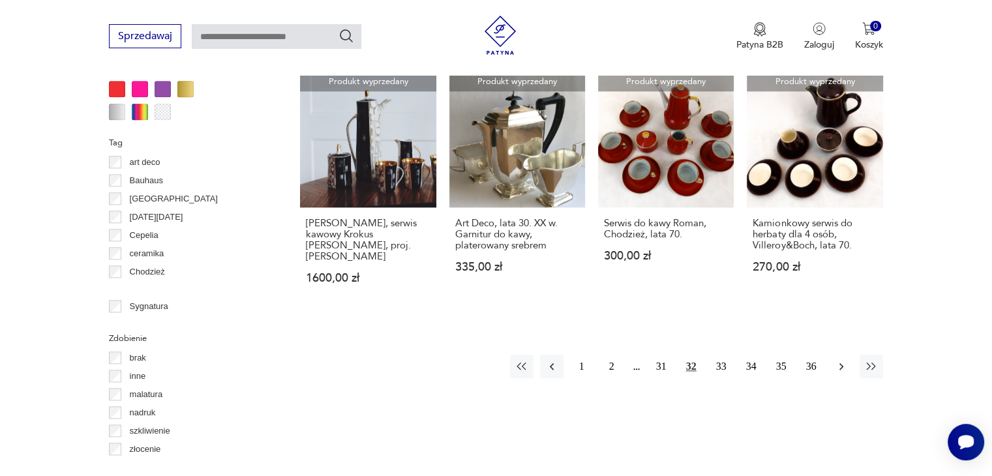
click at [837, 360] on icon "button" at bounding box center [841, 366] width 13 height 13
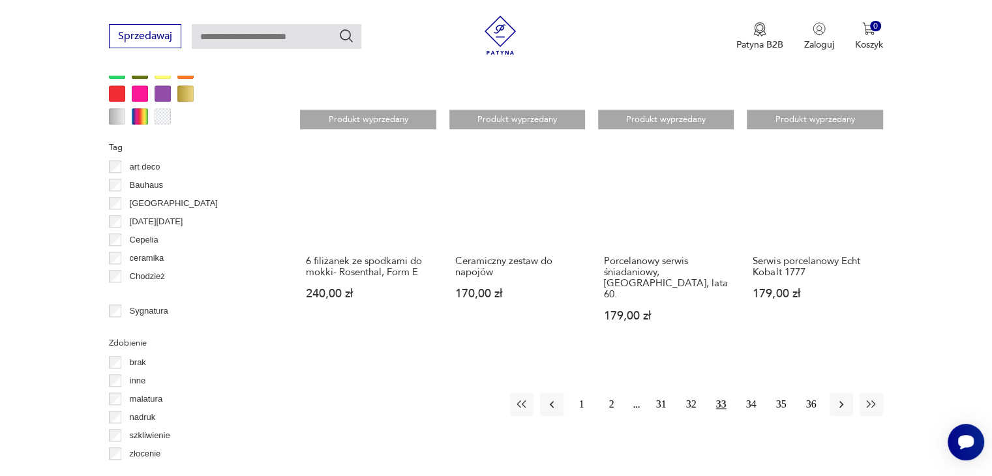
scroll to position [1324, 0]
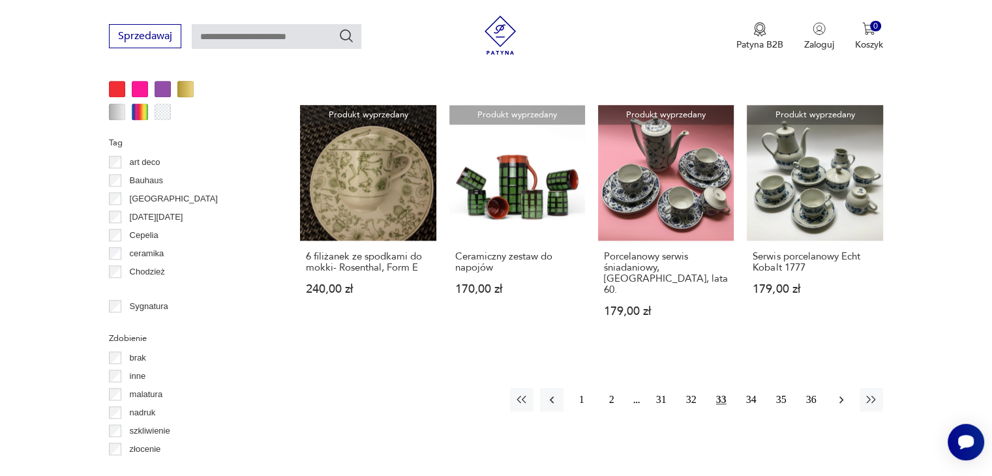
click at [840, 393] on icon "button" at bounding box center [841, 399] width 13 height 13
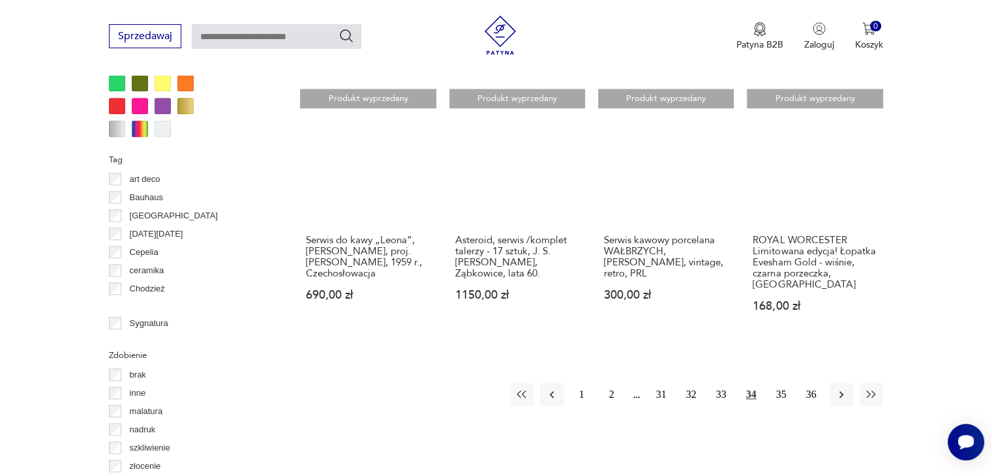
scroll to position [1324, 0]
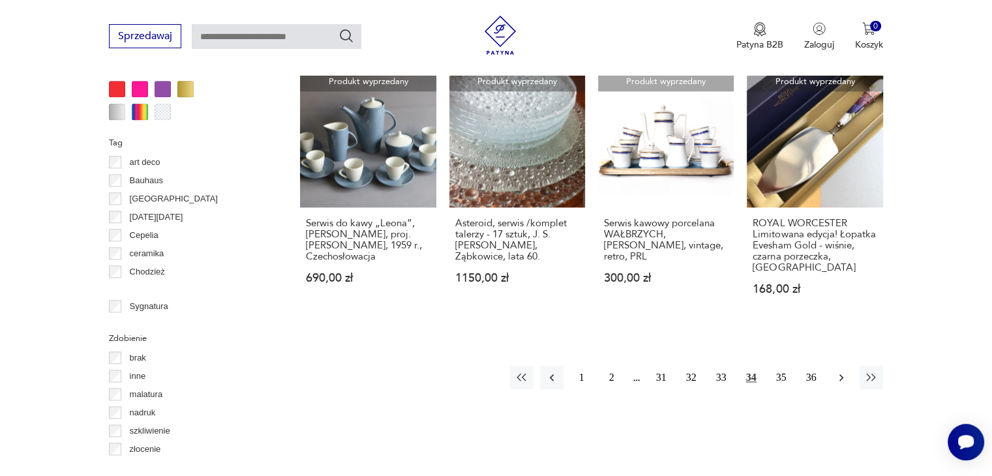
click at [840, 371] on icon "button" at bounding box center [841, 377] width 13 height 13
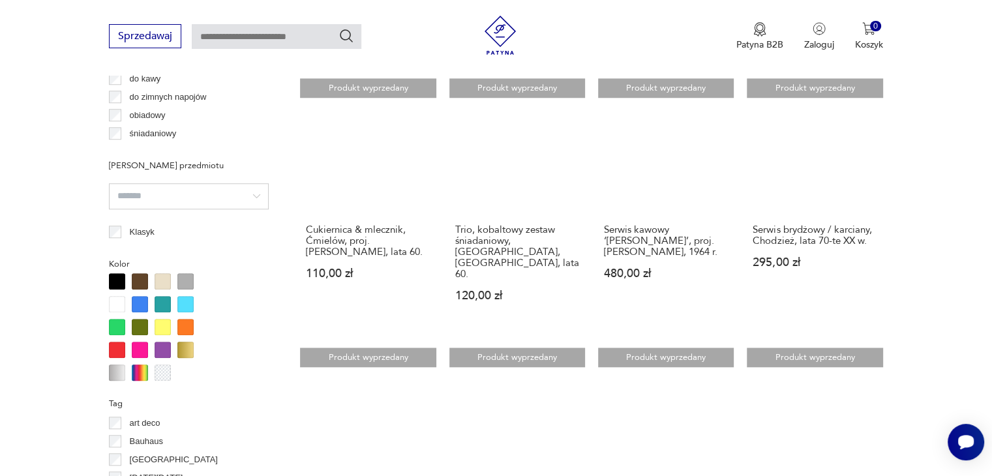
scroll to position [1259, 0]
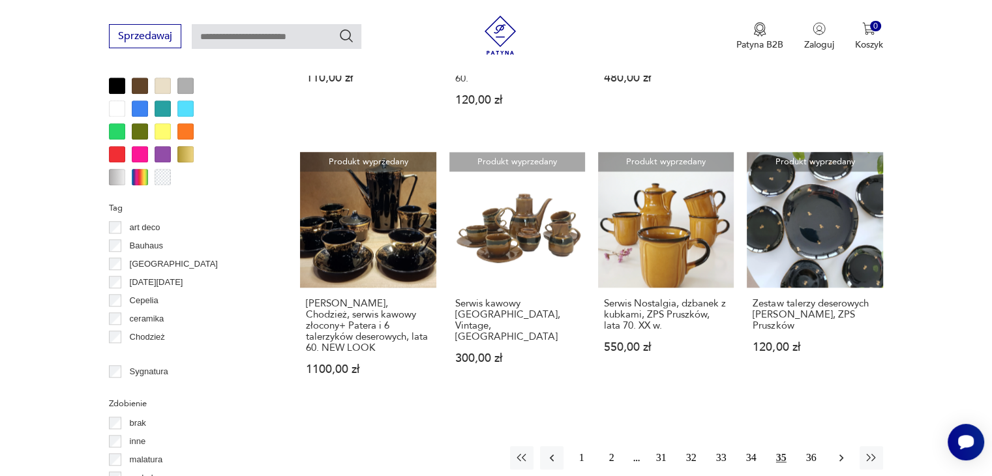
click at [835, 451] on icon "button" at bounding box center [841, 457] width 13 height 13
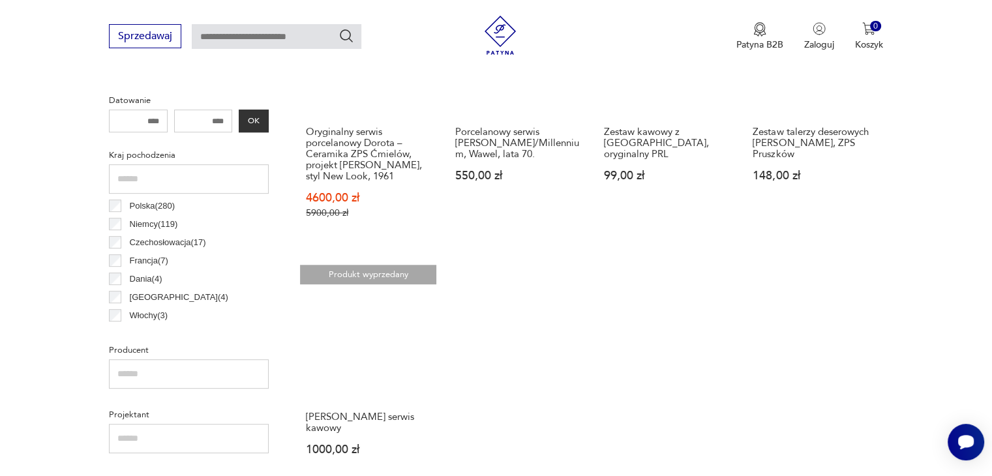
scroll to position [737, 0]
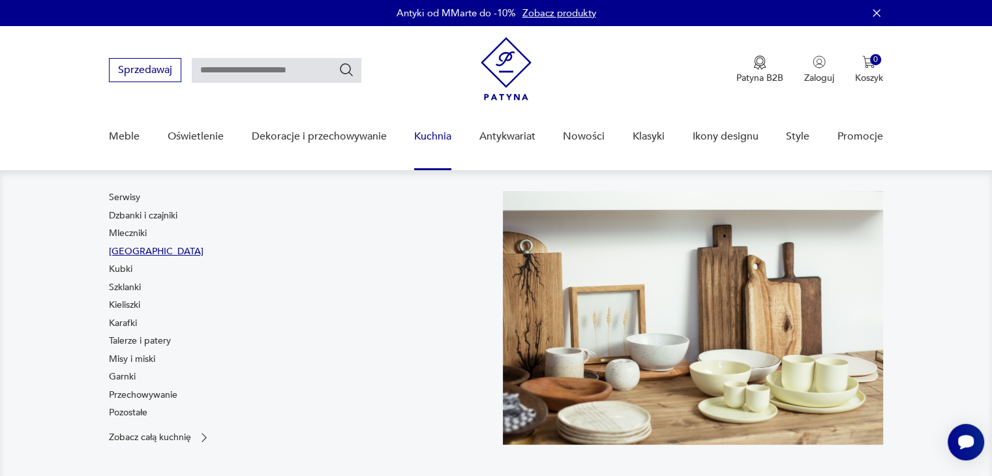
click at [131, 247] on link "[GEOGRAPHIC_DATA]" at bounding box center [156, 251] width 95 height 13
click at [125, 248] on link "[GEOGRAPHIC_DATA]" at bounding box center [156, 251] width 95 height 13
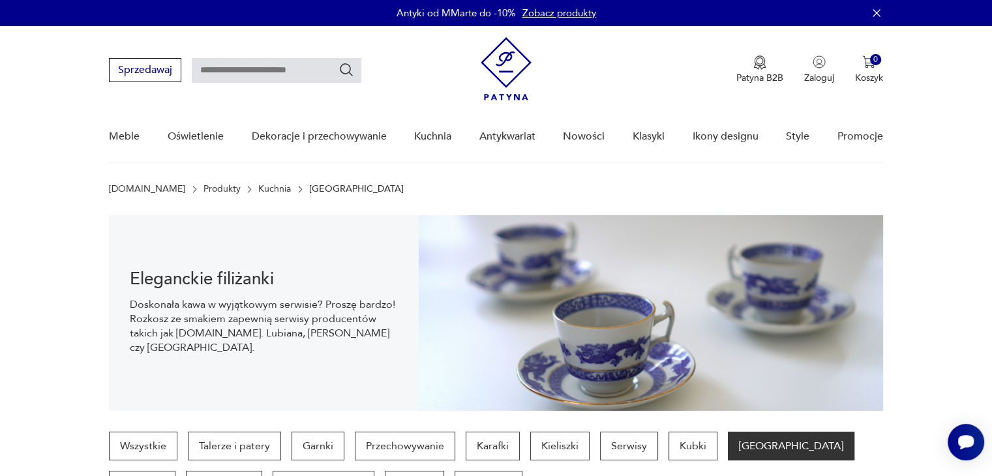
click at [201, 72] on input "text" at bounding box center [277, 70] width 170 height 25
type input "*****"
click at [346, 72] on icon "Szukaj" at bounding box center [347, 70] width 16 height 16
type input "*****"
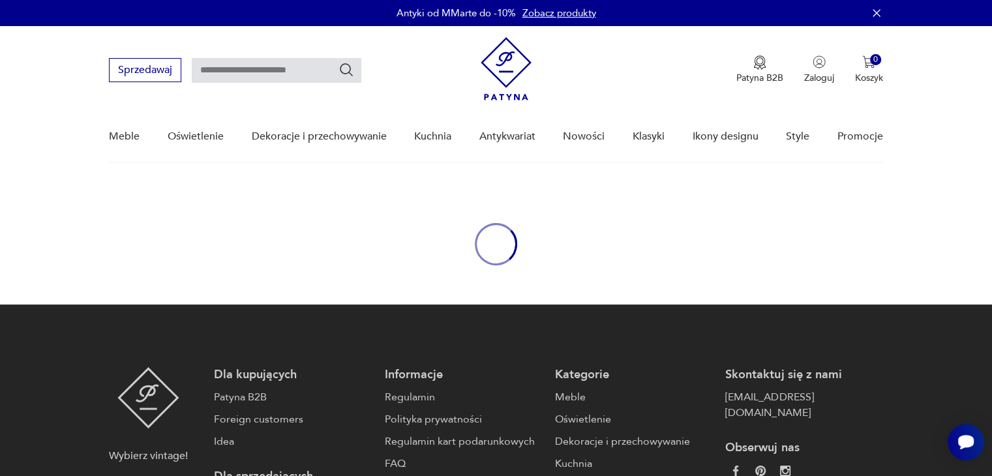
type input "*****"
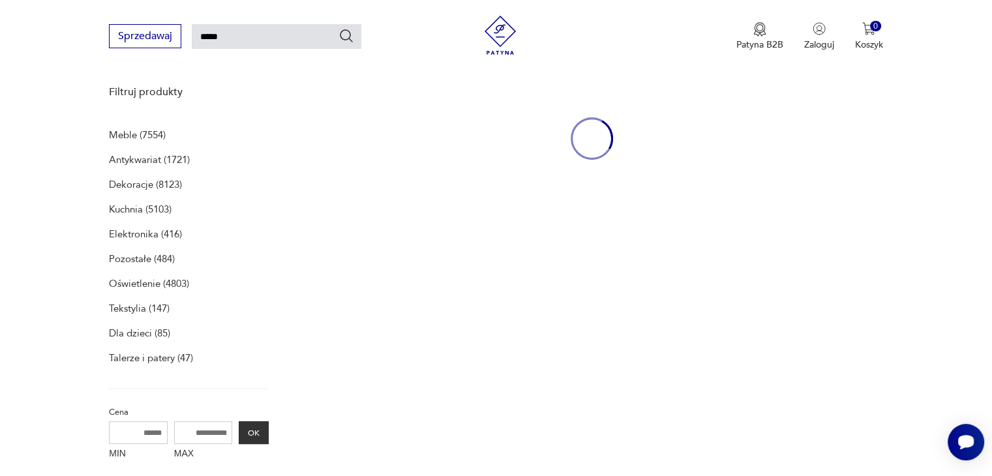
scroll to position [168, 0]
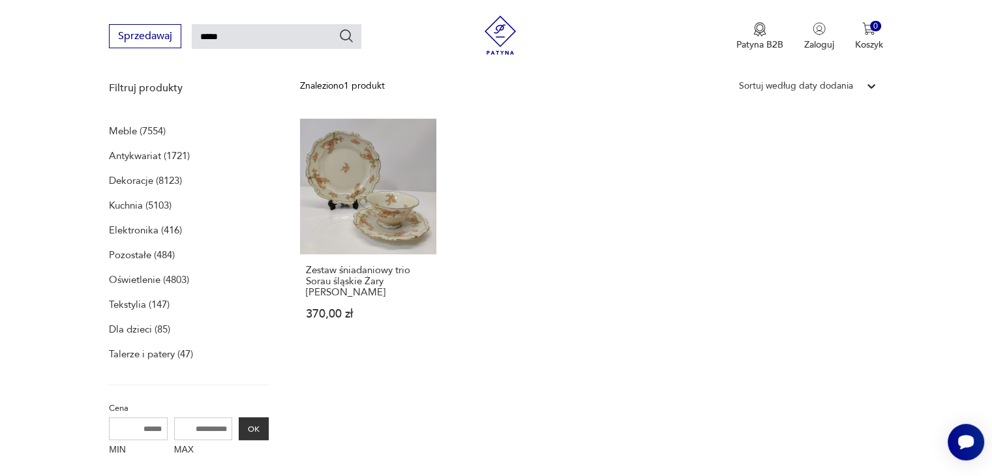
click at [226, 38] on input "*****" at bounding box center [277, 36] width 170 height 25
type input "*"
type input "******"
click at [347, 38] on icon "Szukaj" at bounding box center [347, 36] width 16 height 16
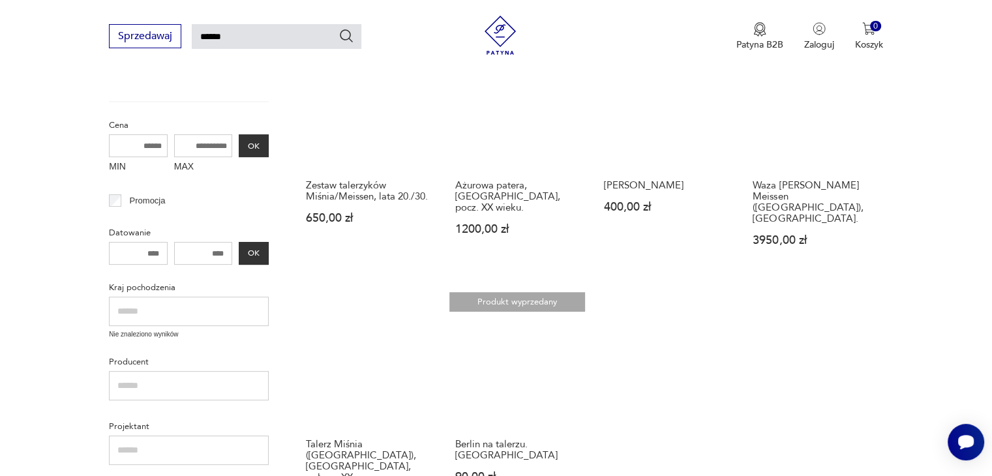
scroll to position [130, 0]
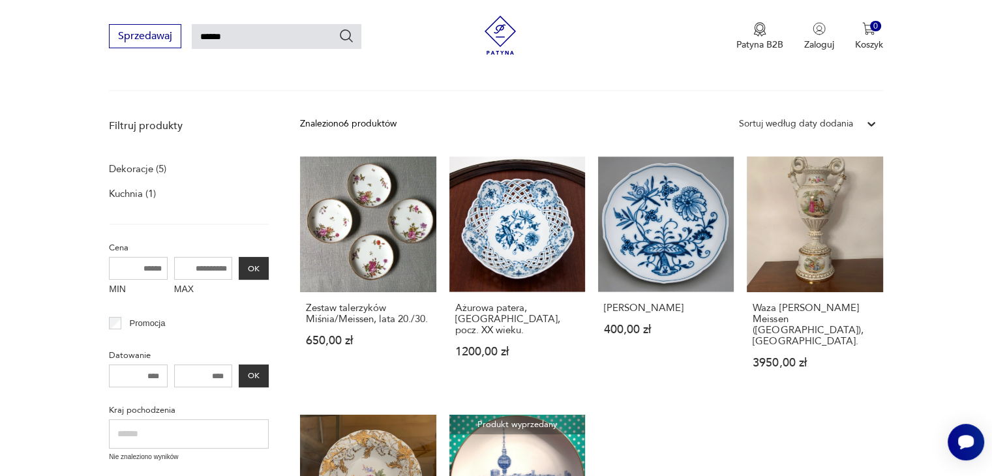
type input "*****"
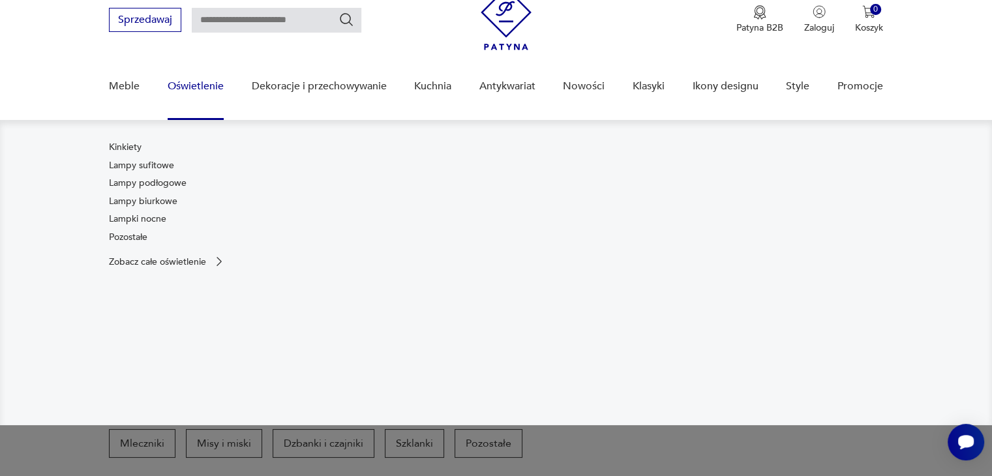
scroll to position [130, 0]
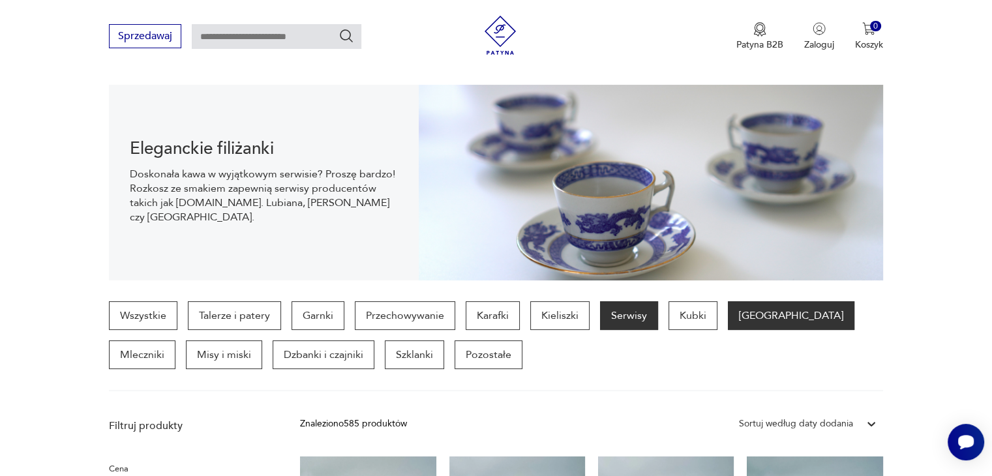
click at [623, 314] on p "Serwisy" at bounding box center [629, 315] width 58 height 29
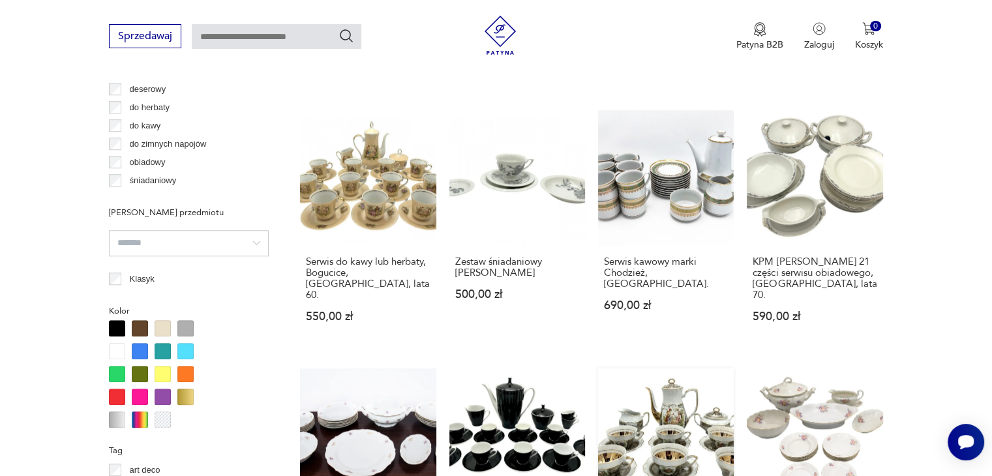
scroll to position [1063, 0]
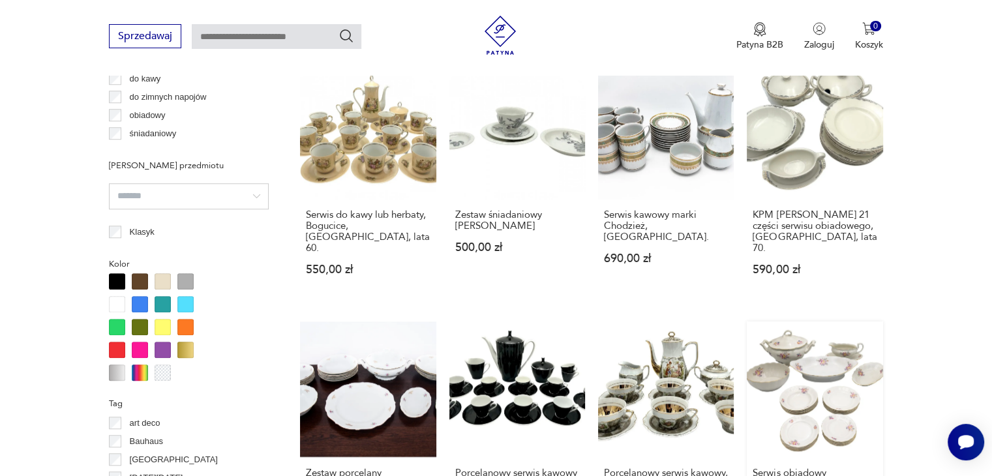
click at [811, 331] on link "Serwis obiadowy Koenigszelt, [GEOGRAPHIC_DATA] dla 6 osób, model [PERSON_NAME].…" at bounding box center [815, 446] width 136 height 248
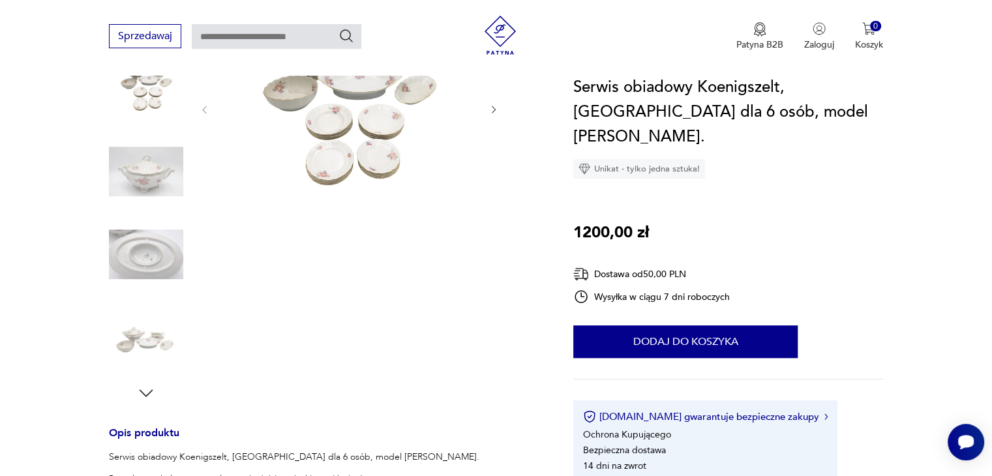
scroll to position [326, 0]
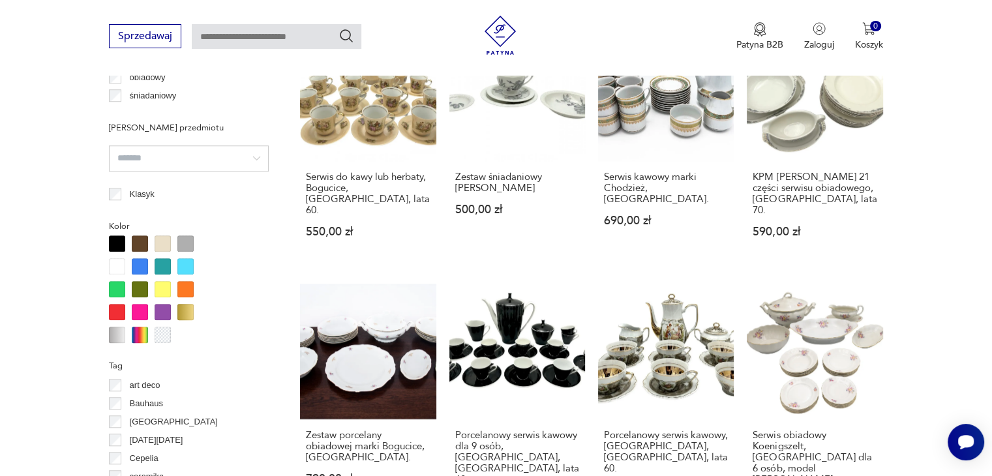
scroll to position [1239, 0]
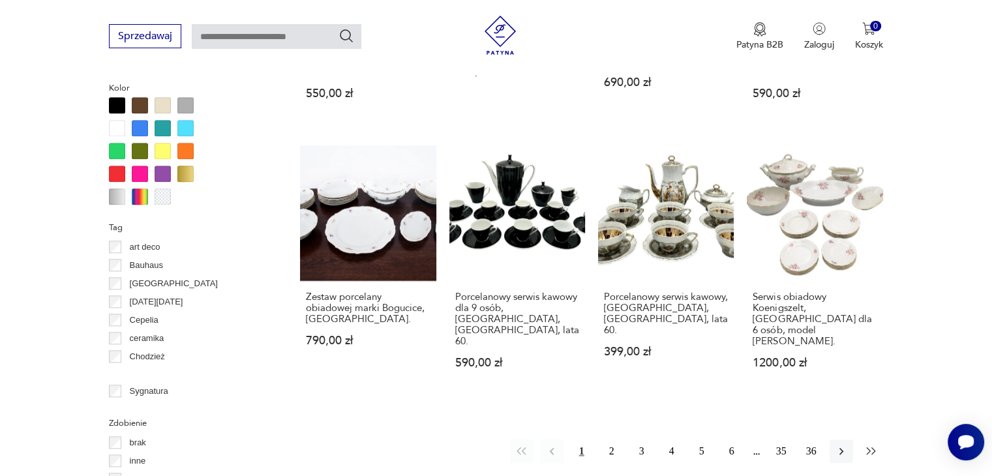
click at [869, 445] on icon "button" at bounding box center [871, 451] width 13 height 13
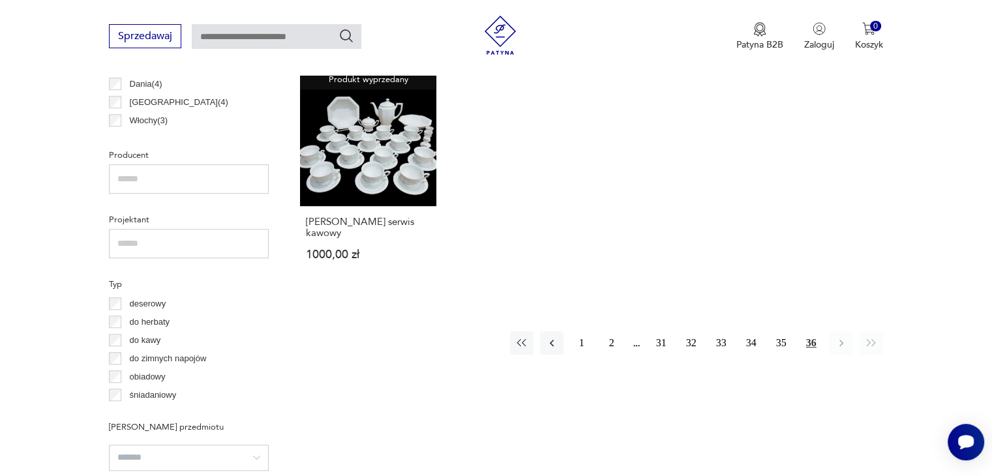
scroll to position [802, 0]
click at [579, 354] on button "1" at bounding box center [581, 342] width 23 height 23
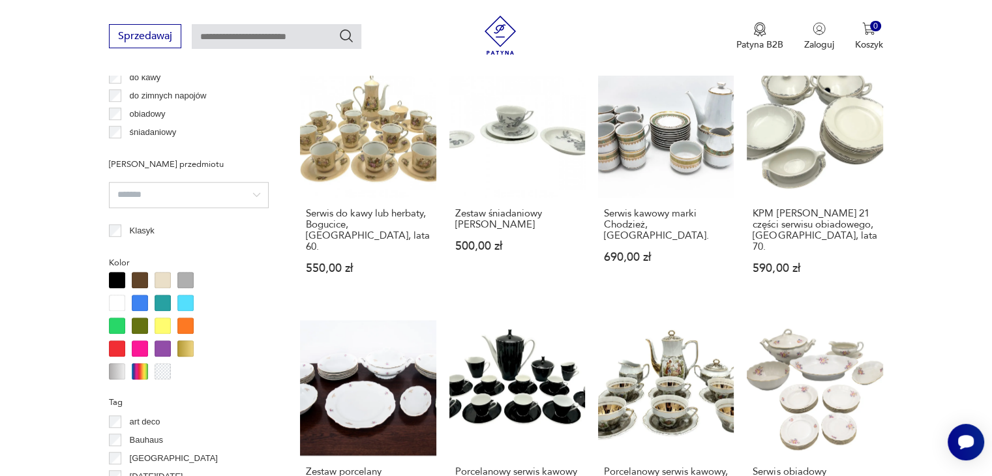
scroll to position [1194, 0]
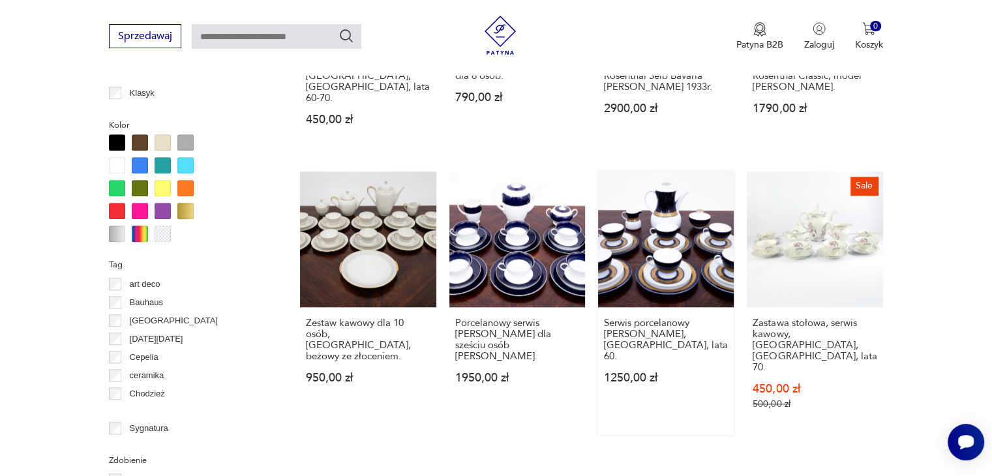
scroll to position [1259, 0]
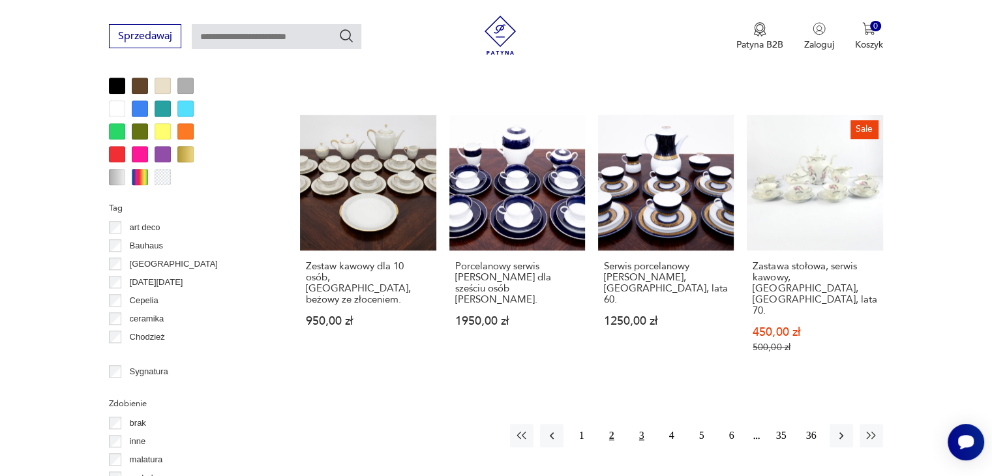
click at [642, 424] on button "3" at bounding box center [641, 435] width 23 height 23
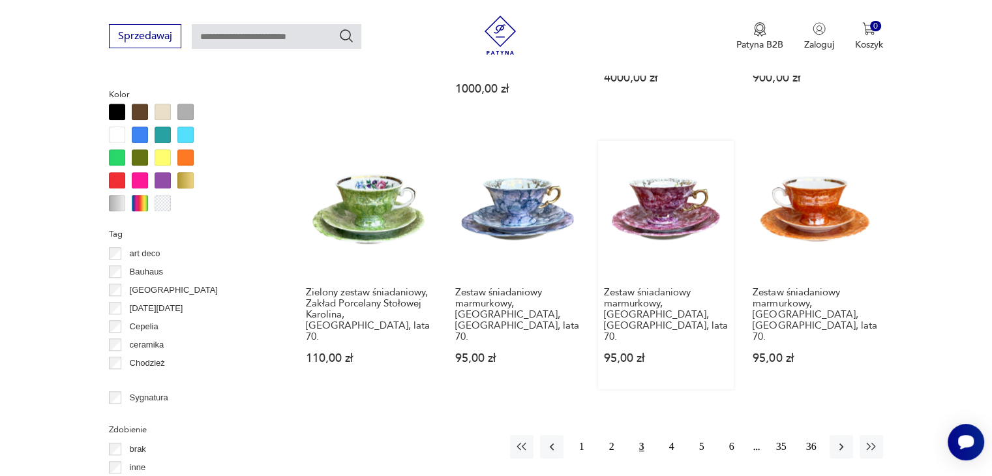
scroll to position [1259, 0]
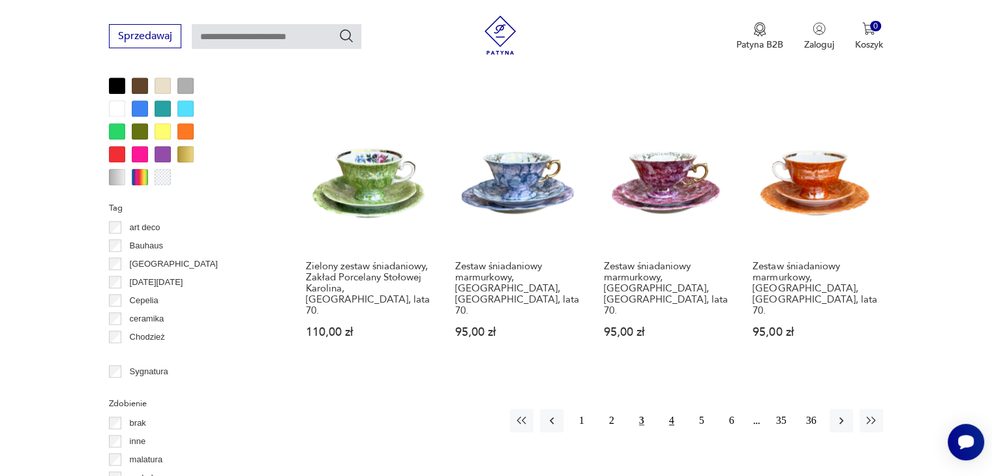
click at [669, 409] on button "4" at bounding box center [671, 420] width 23 height 23
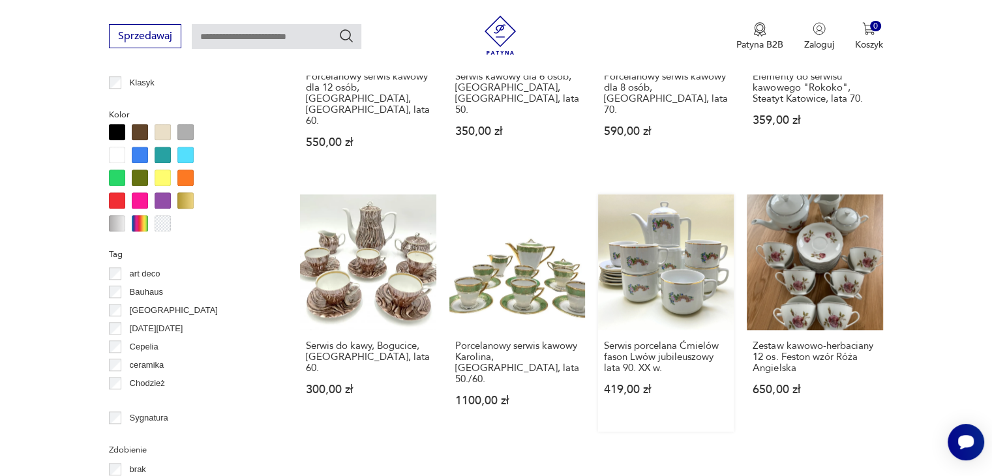
scroll to position [1259, 0]
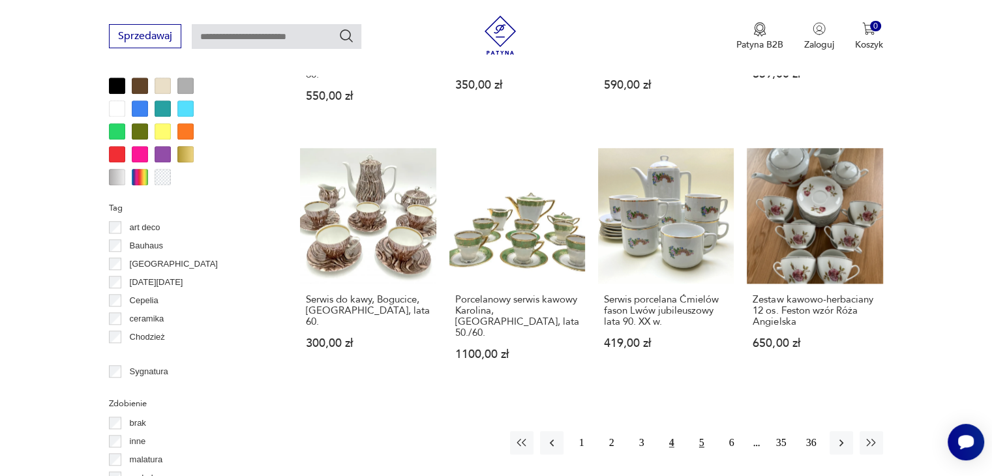
click at [700, 431] on button "5" at bounding box center [701, 442] width 23 height 23
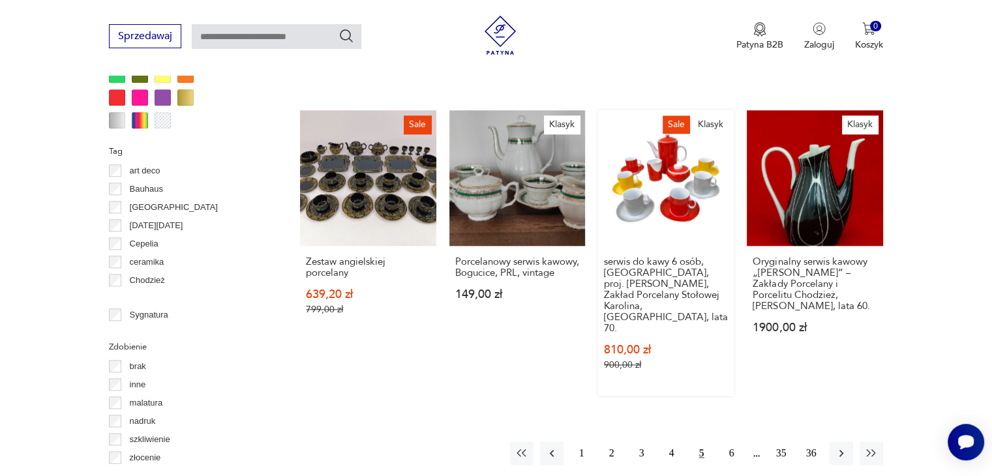
scroll to position [1324, 0]
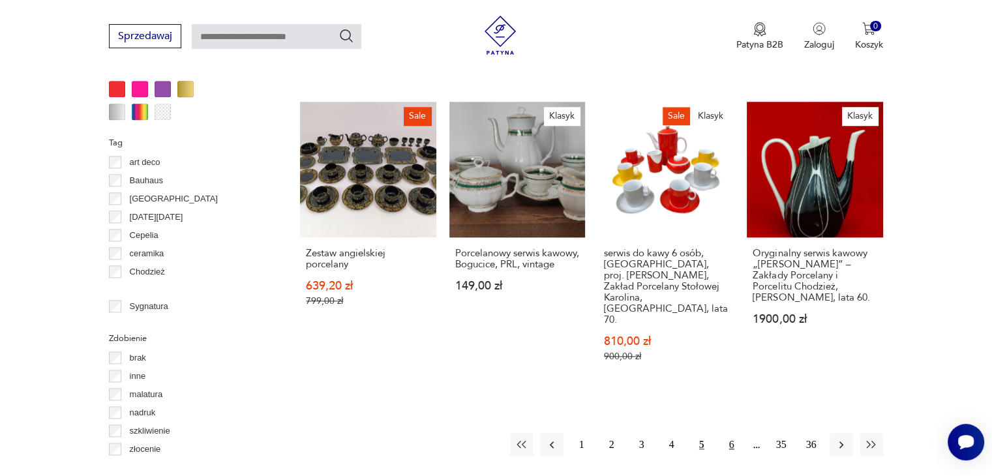
click at [728, 433] on button "6" at bounding box center [731, 444] width 23 height 23
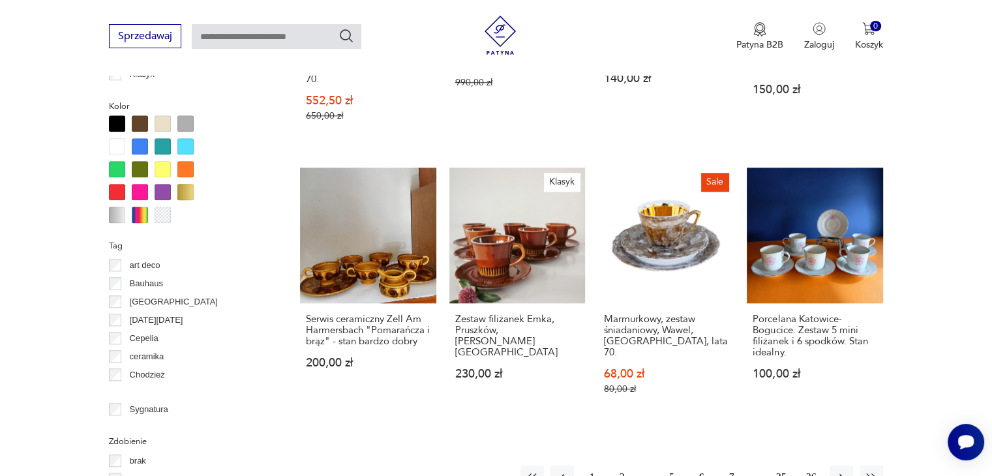
scroll to position [1259, 0]
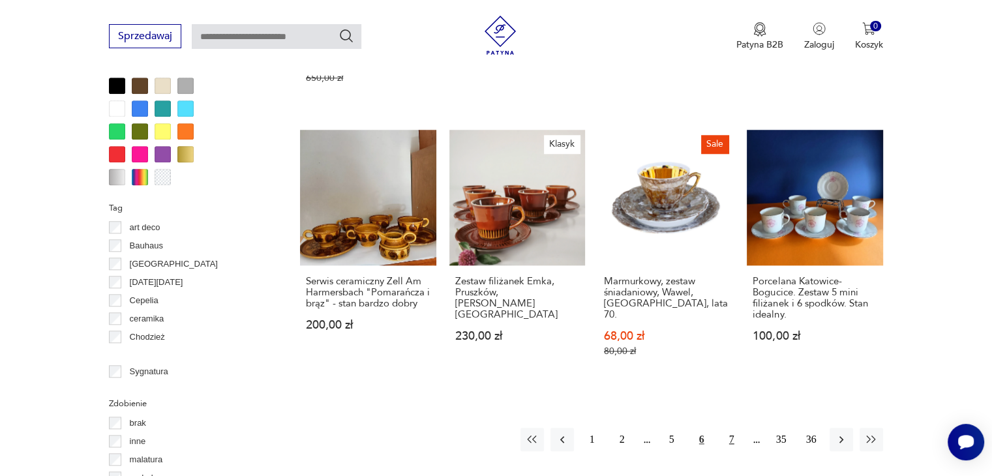
click at [731, 428] on button "7" at bounding box center [731, 439] width 23 height 23
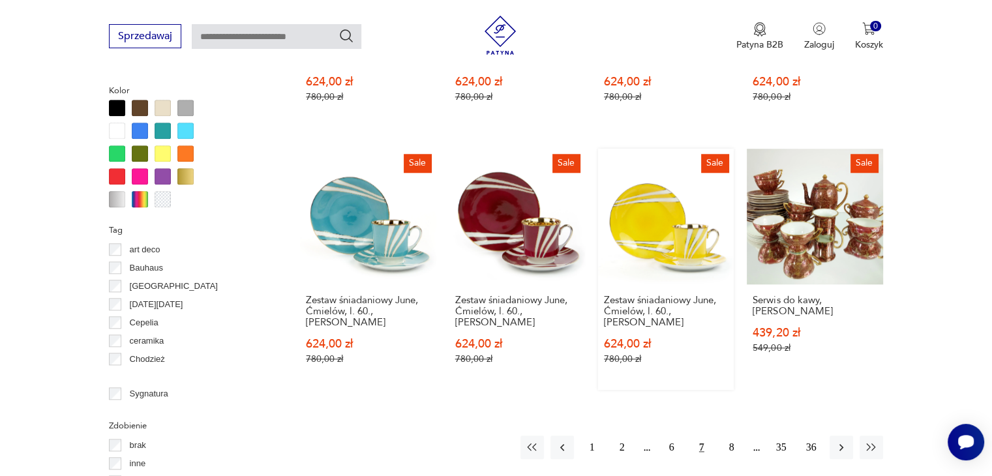
scroll to position [1259, 0]
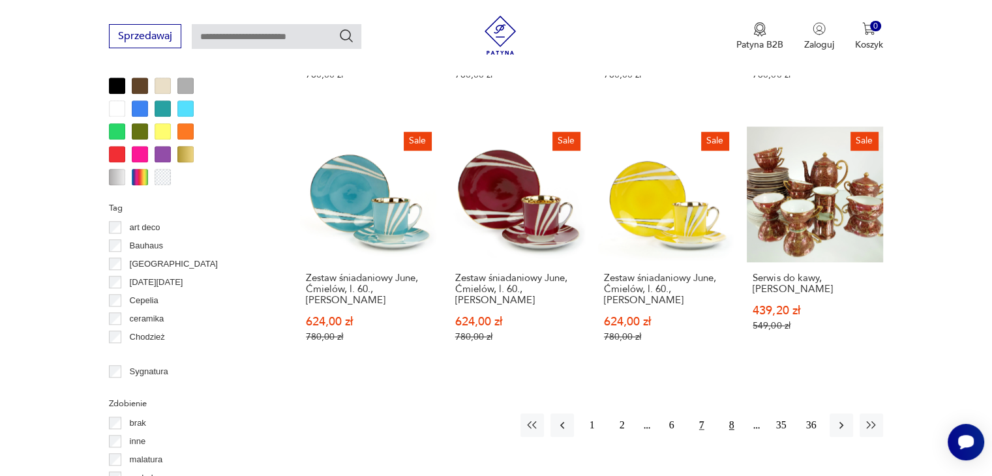
click at [732, 414] on button "8" at bounding box center [731, 425] width 23 height 23
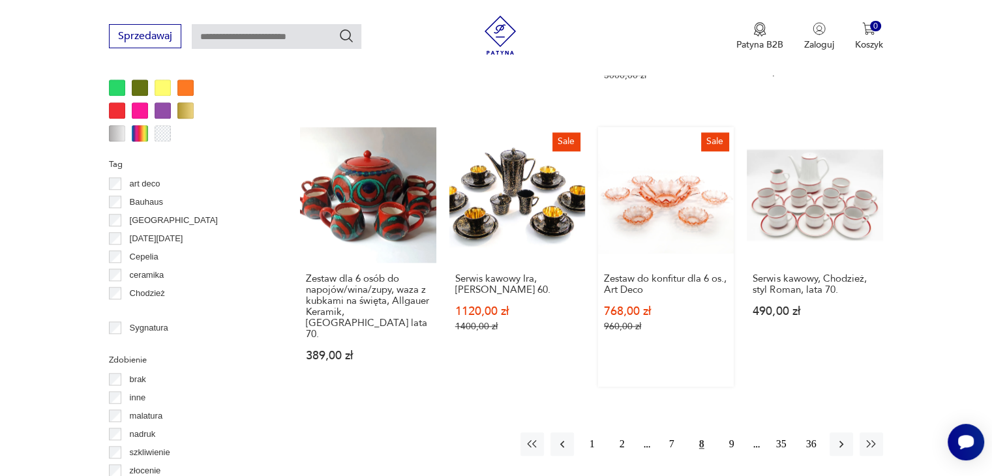
scroll to position [1324, 0]
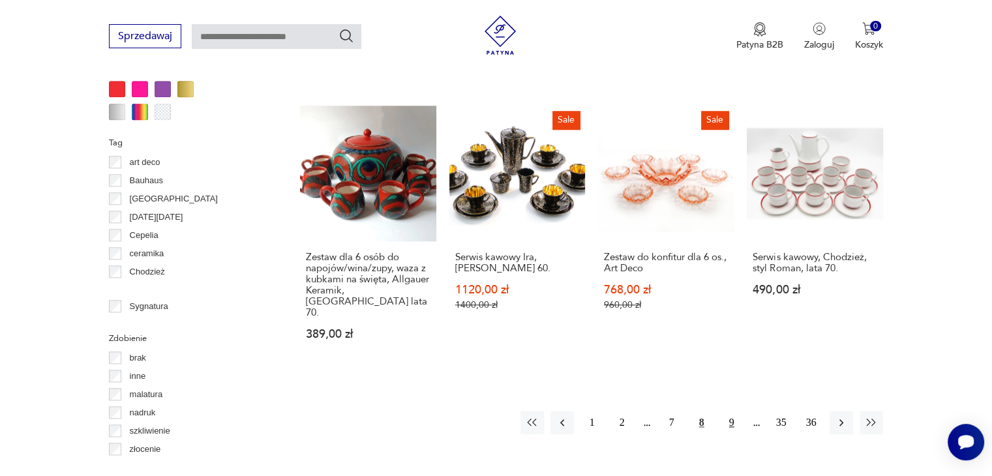
click at [728, 411] on button "9" at bounding box center [731, 422] width 23 height 23
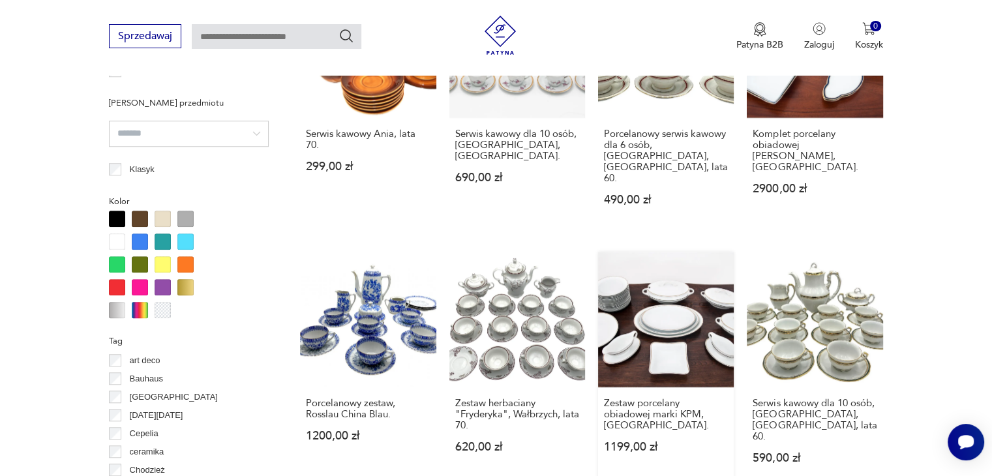
scroll to position [1128, 0]
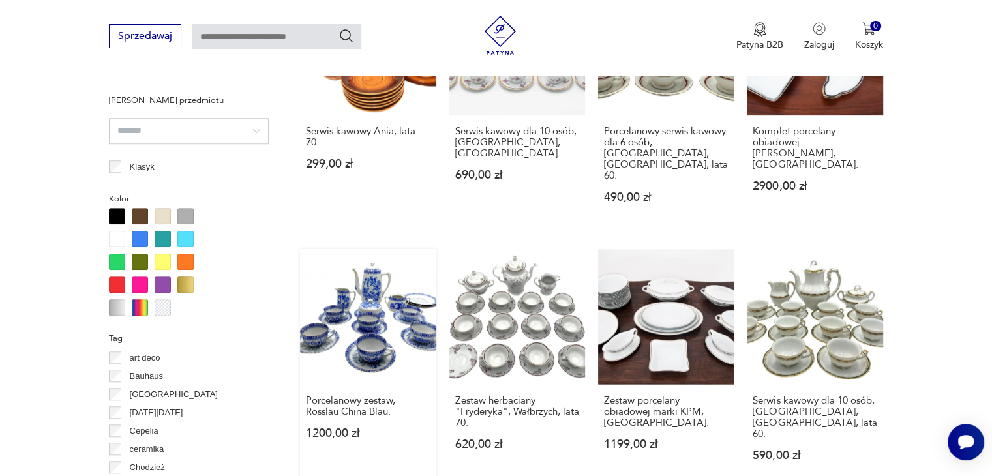
click at [363, 281] on link "Porcelanowy zestaw, Rosslau China Blau. 1200,00 zł" at bounding box center [368, 367] width 136 height 237
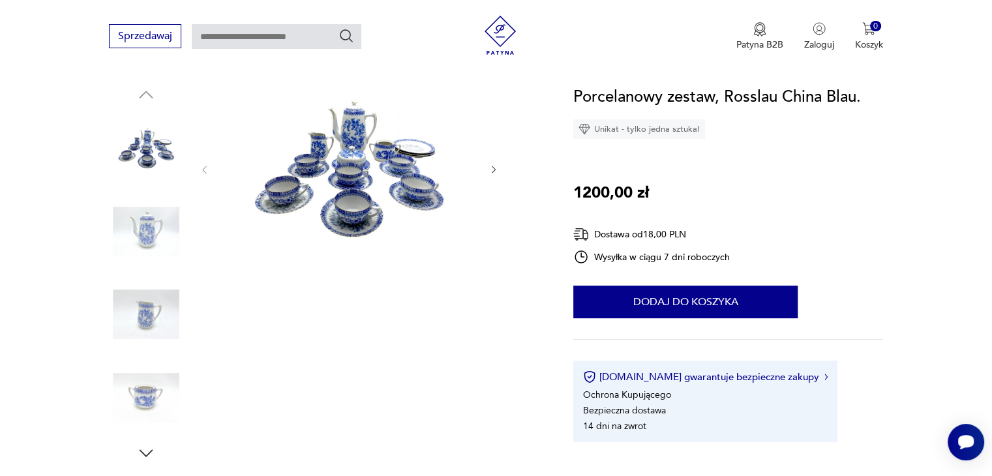
scroll to position [326, 0]
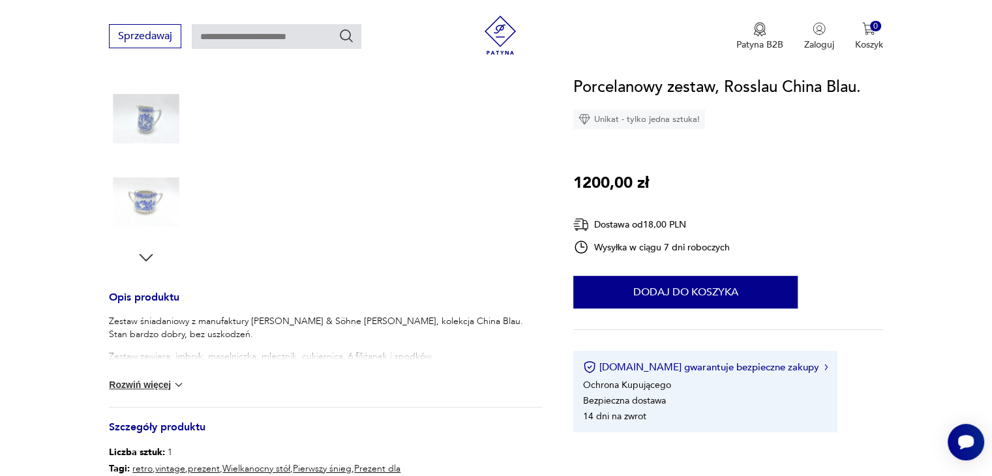
click at [143, 260] on icon "button" at bounding box center [146, 258] width 20 height 20
click at [148, 205] on img at bounding box center [146, 202] width 74 height 74
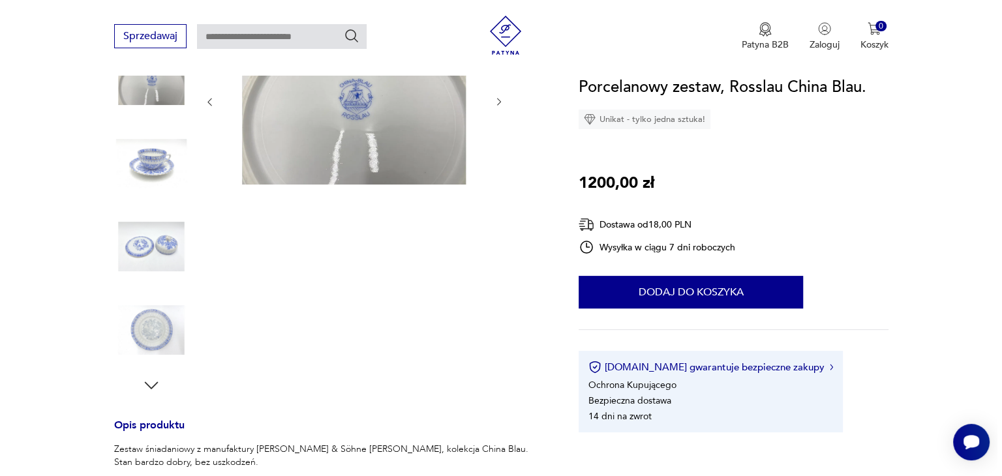
scroll to position [196, 0]
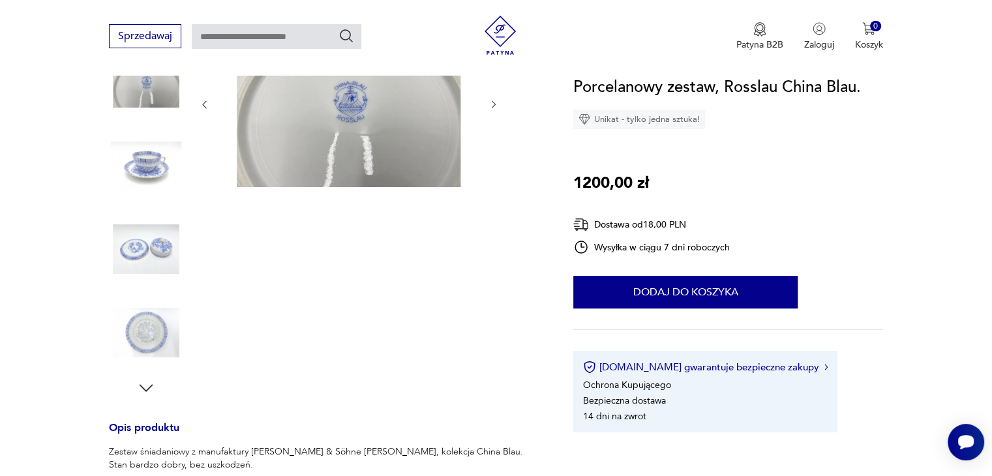
click at [365, 128] on img at bounding box center [349, 104] width 252 height 168
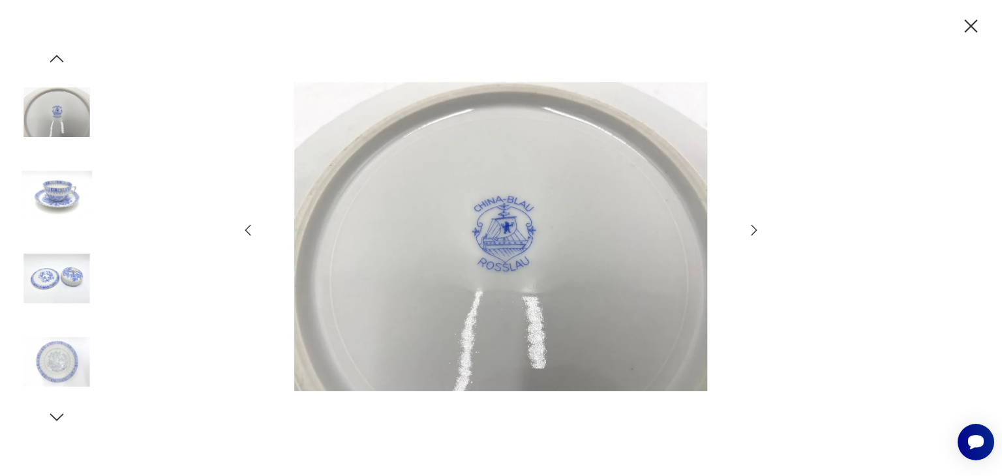
click at [757, 229] on icon "button" at bounding box center [754, 230] width 16 height 16
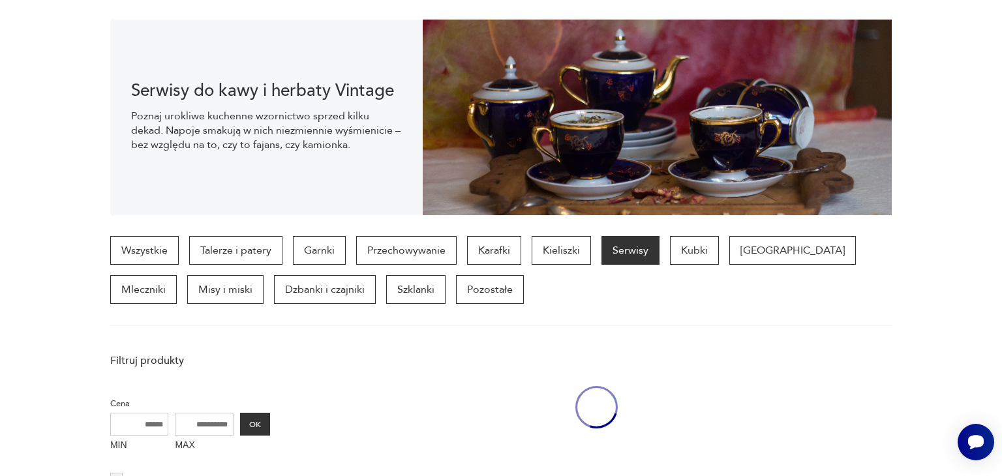
scroll to position [1249, 0]
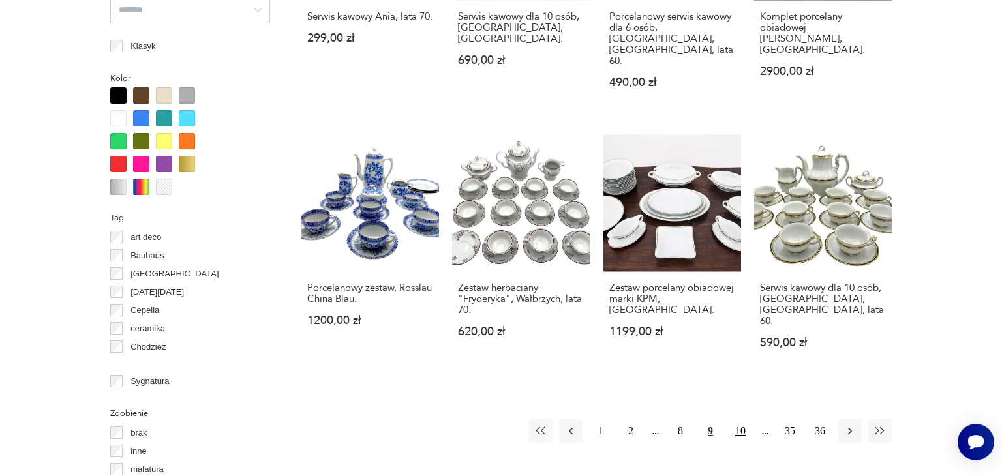
click at [740, 419] on button "10" at bounding box center [740, 430] width 23 height 23
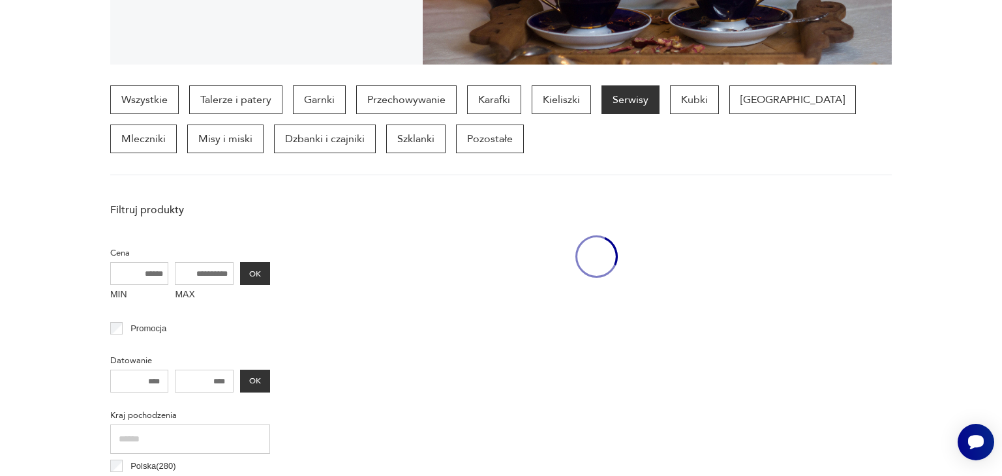
scroll to position [346, 0]
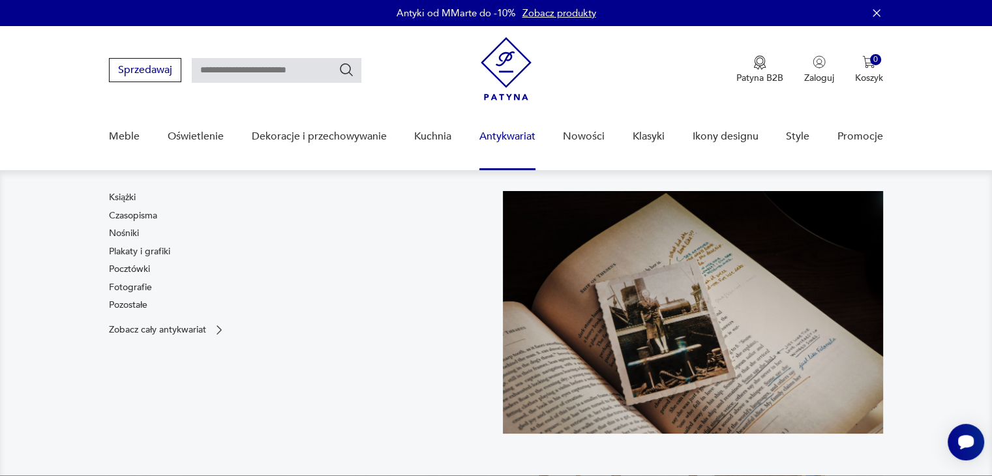
click at [511, 138] on link "Antykwariat" at bounding box center [507, 137] width 56 height 50
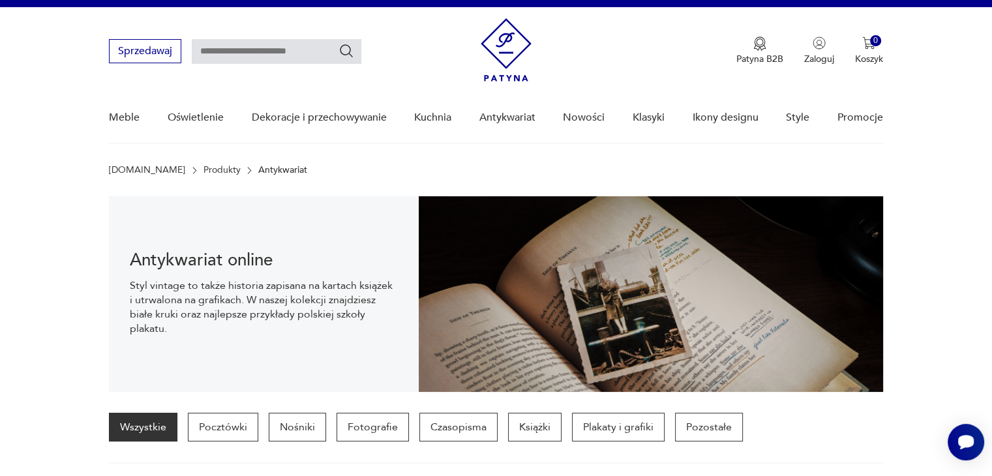
scroll to position [149, 0]
